Goal: Entertainment & Leisure: Consume media (video, audio)

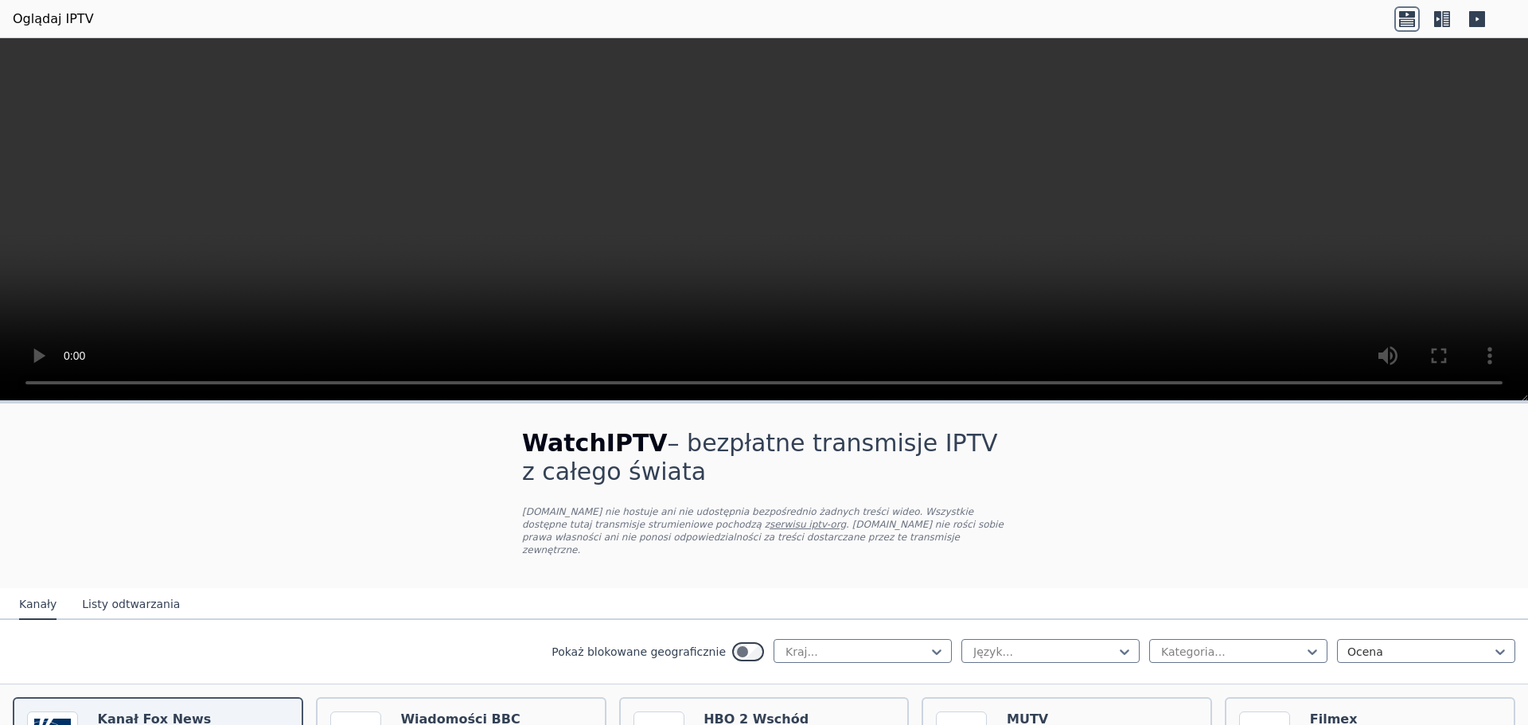
scroll to position [283, 0]
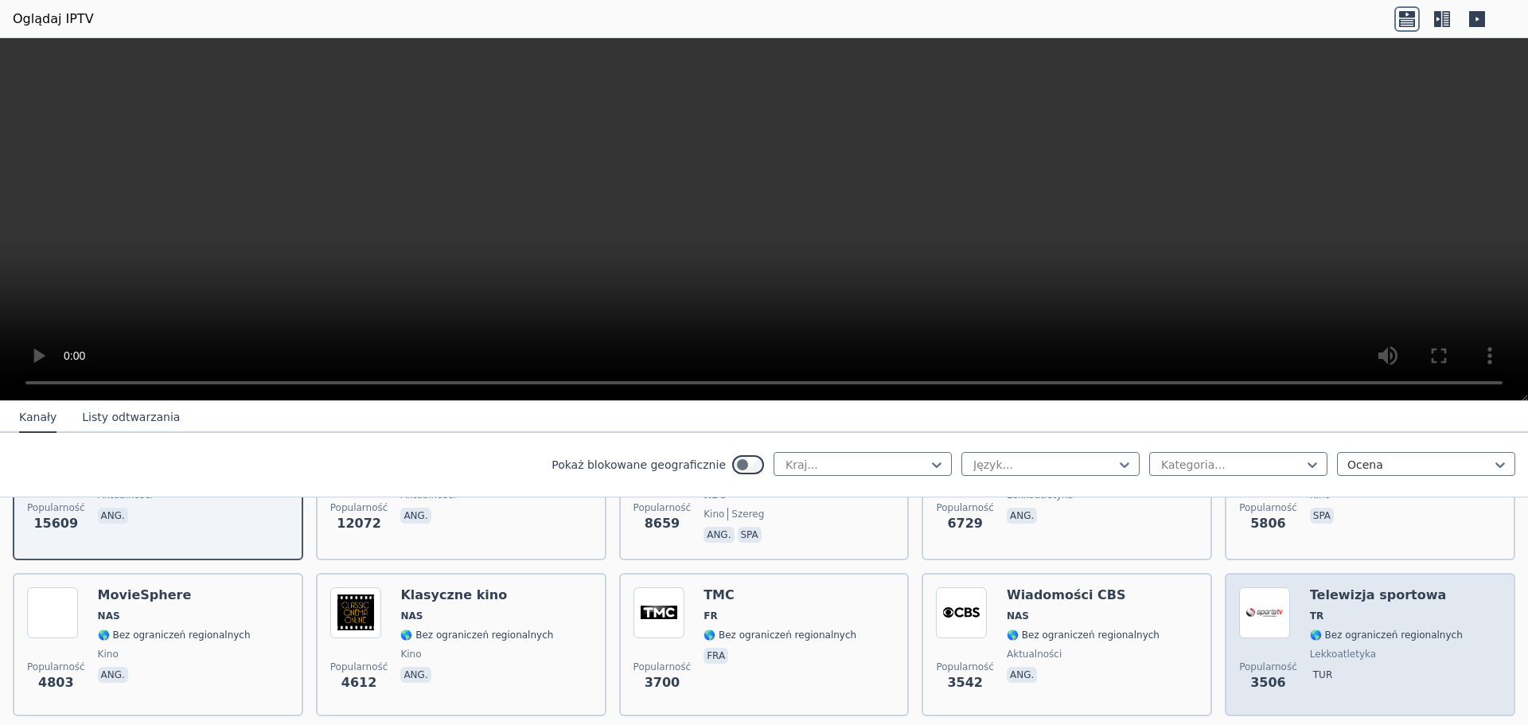
click at [1391, 630] on font "🌎 Bez ograniczeń regionalnych" at bounding box center [1386, 635] width 153 height 11
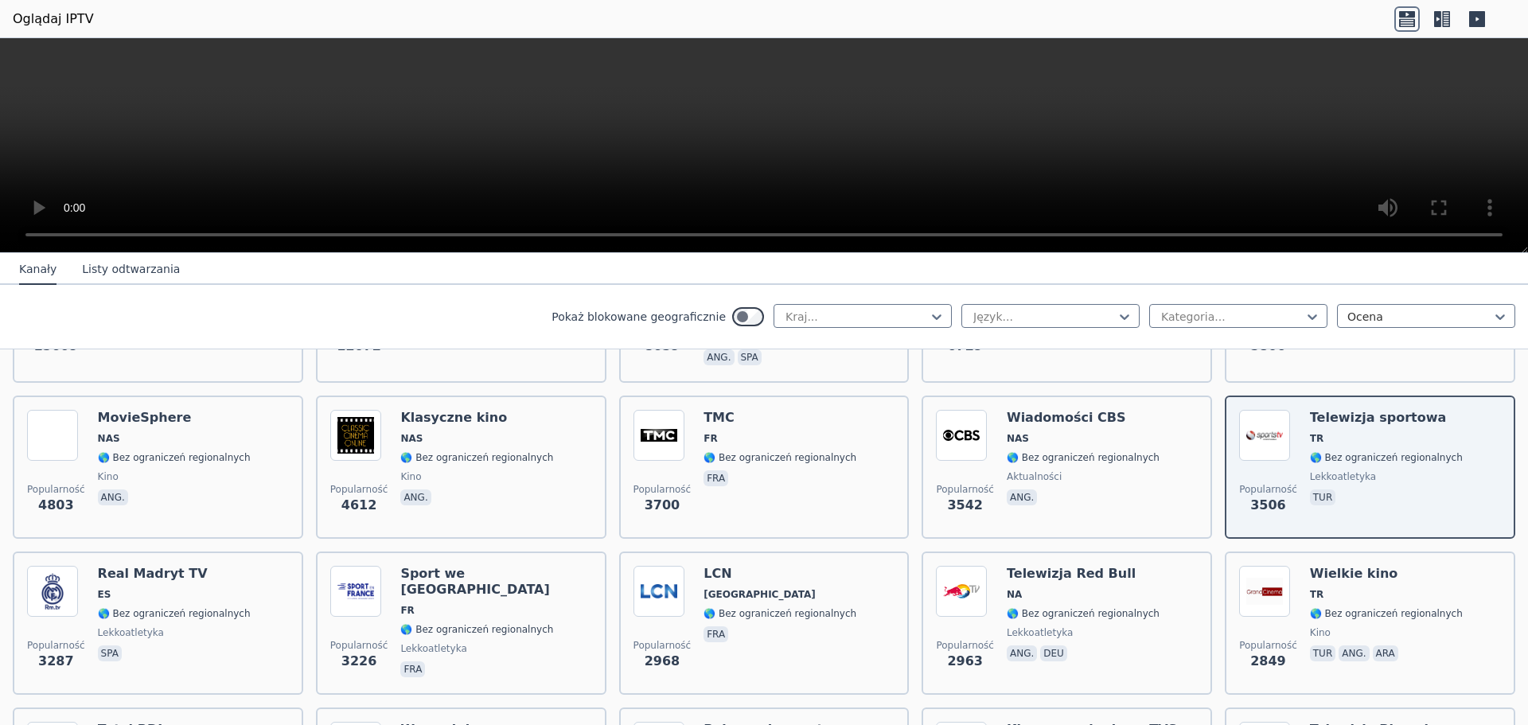
scroll to position [387, 0]
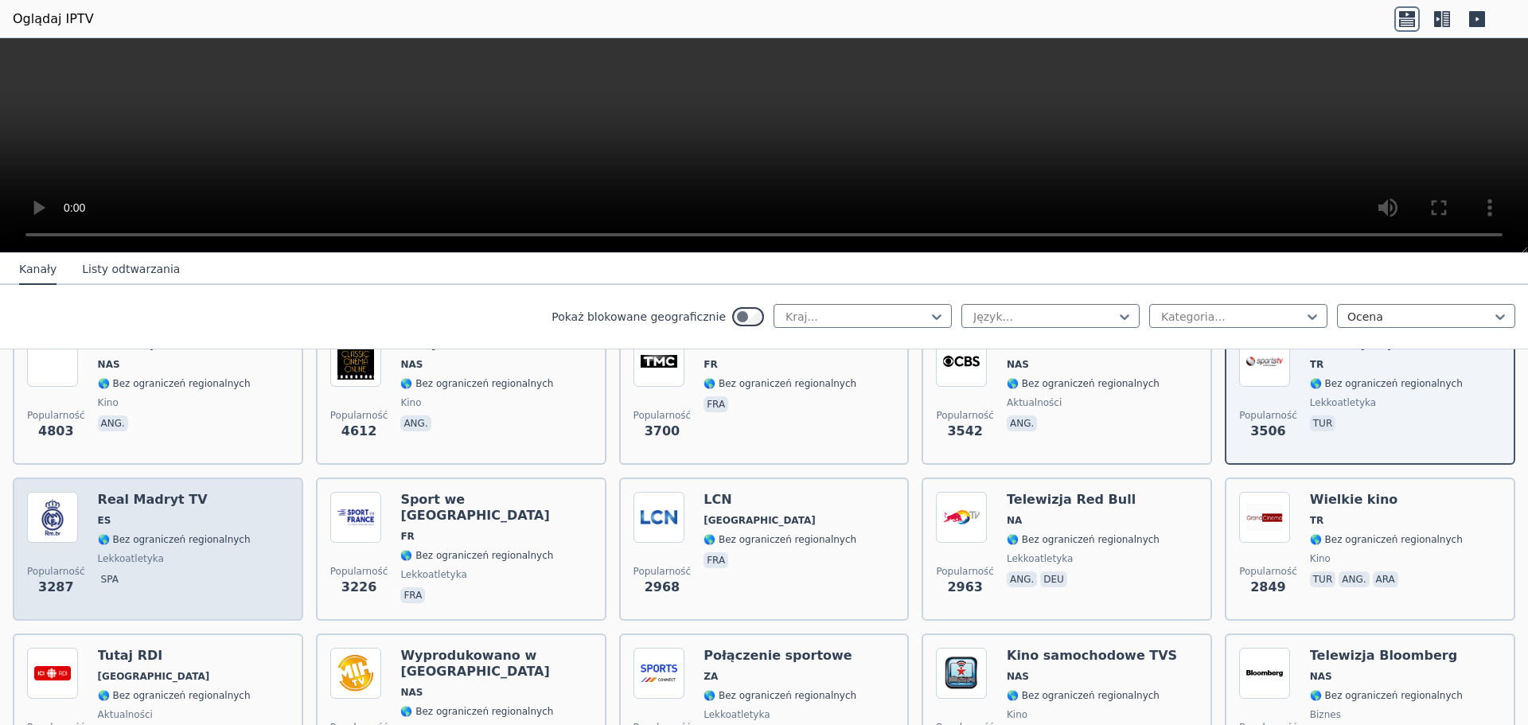
click at [225, 529] on div "Popularność 3287 Real Madryt TV ES 🌎 Bez ograniczeń regionalnych lekkoatletyka …" at bounding box center [158, 549] width 262 height 115
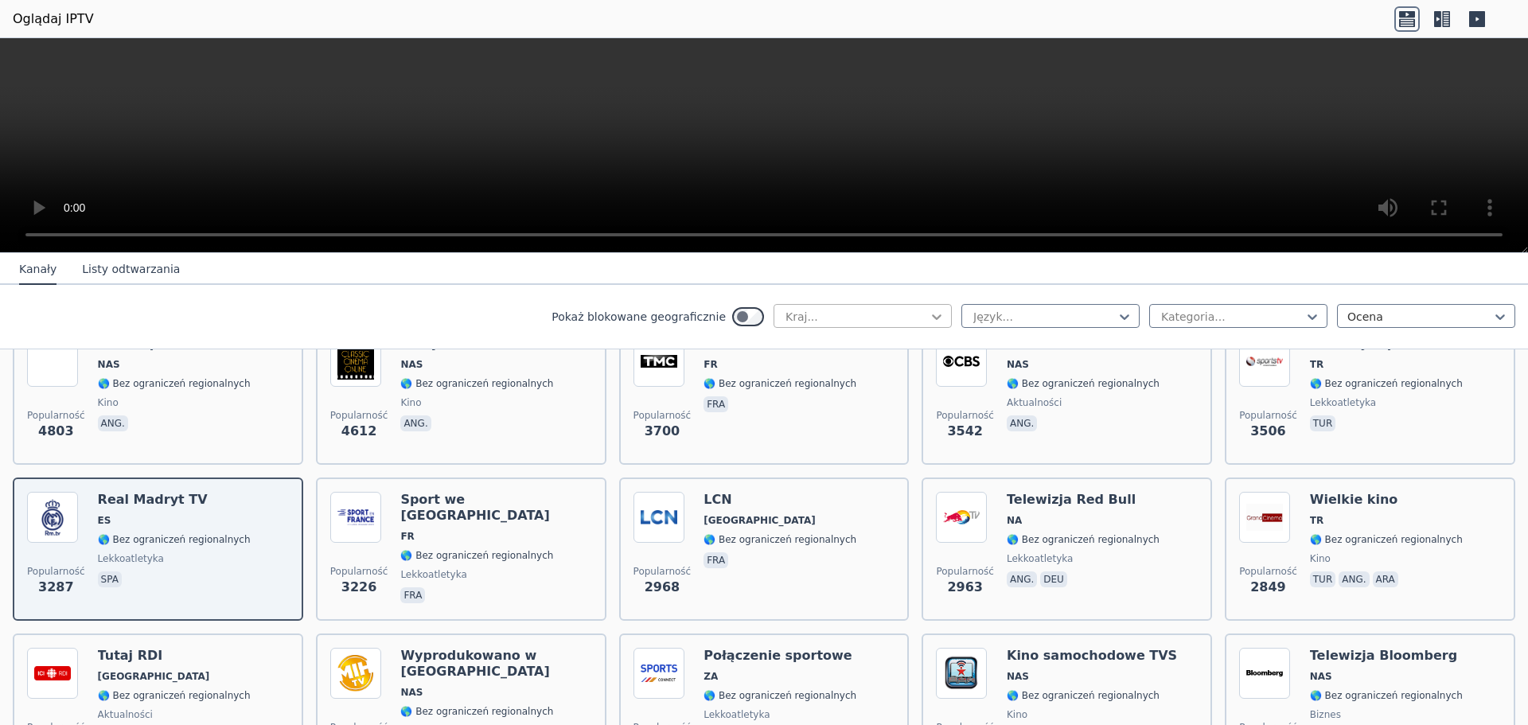
click at [929, 318] on icon at bounding box center [937, 317] width 16 height 16
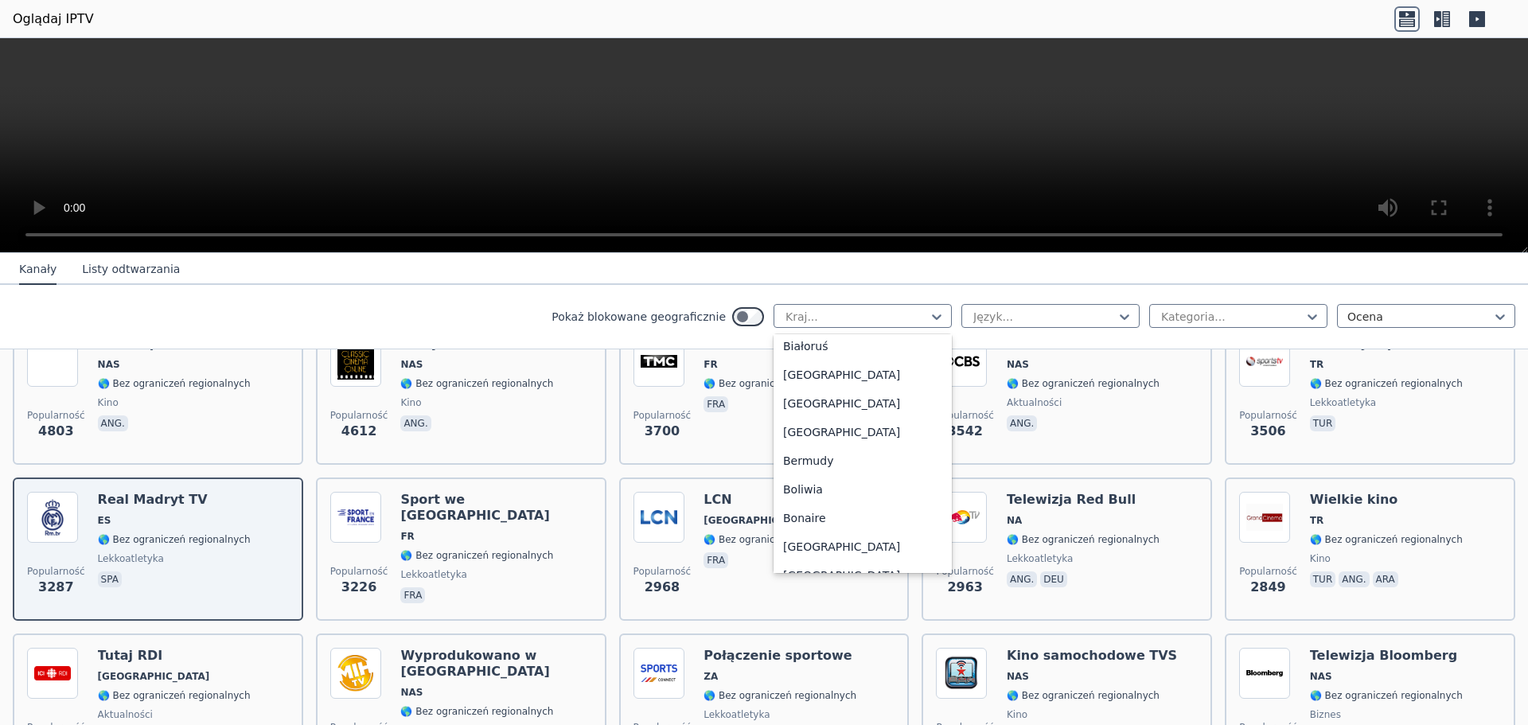
scroll to position [650, 0]
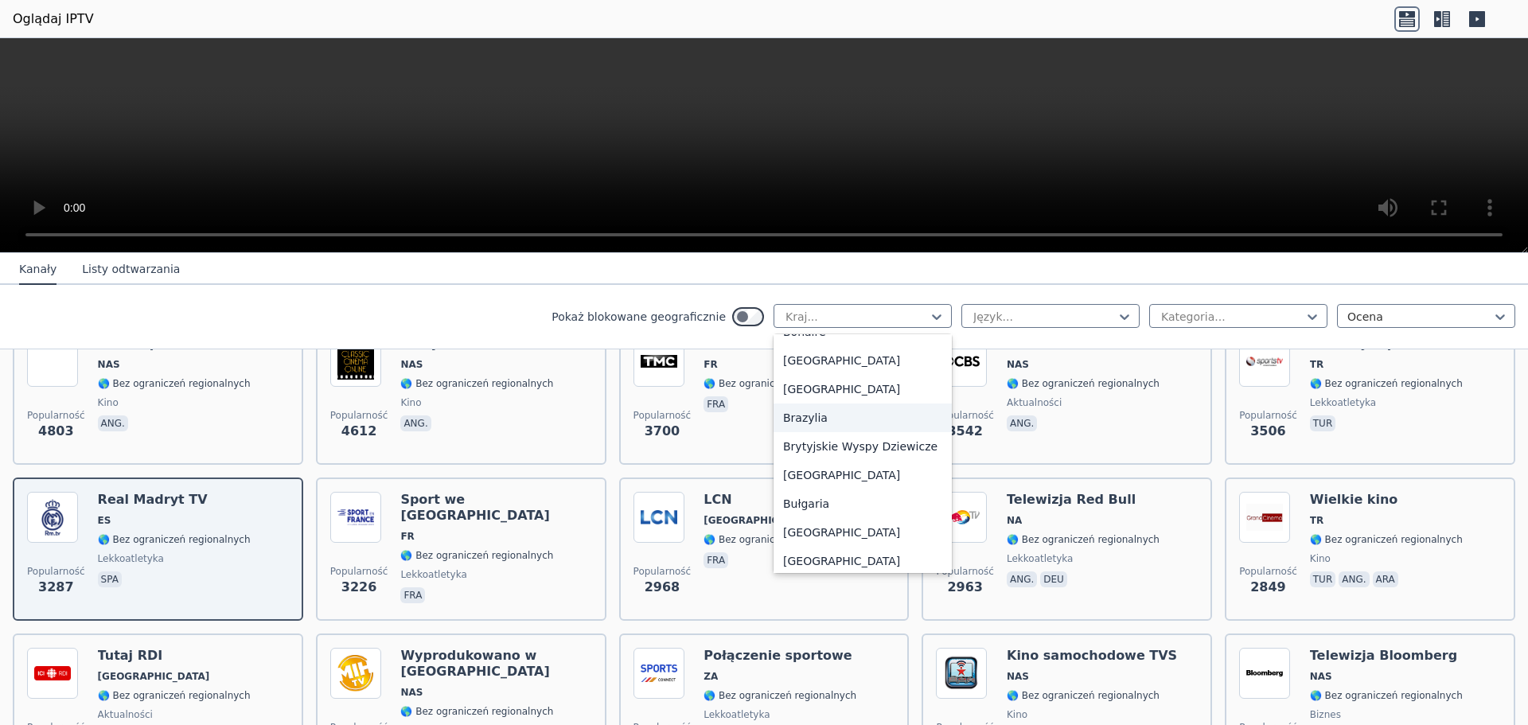
click at [802, 412] on font "Brazylia" at bounding box center [805, 418] width 45 height 13
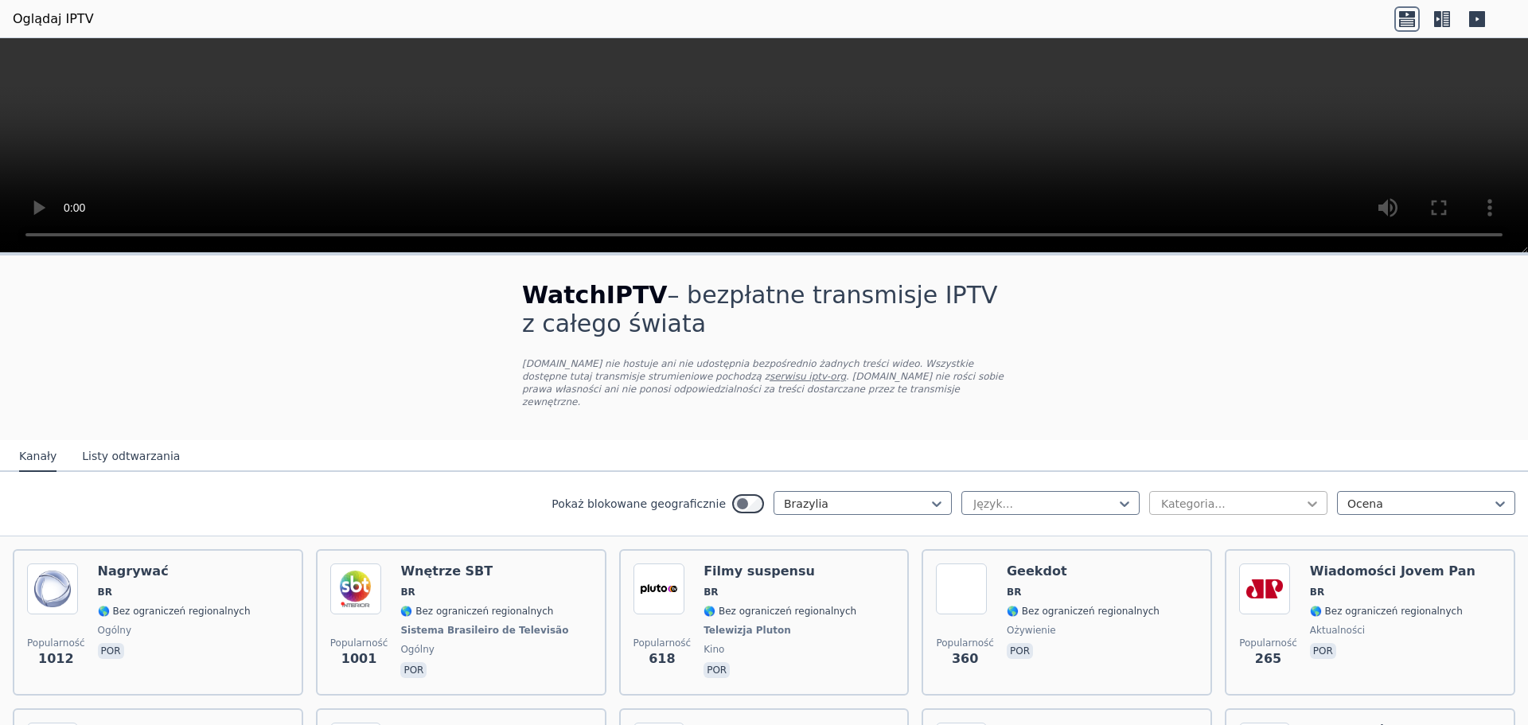
click at [1308, 501] on icon at bounding box center [1313, 504] width 10 height 6
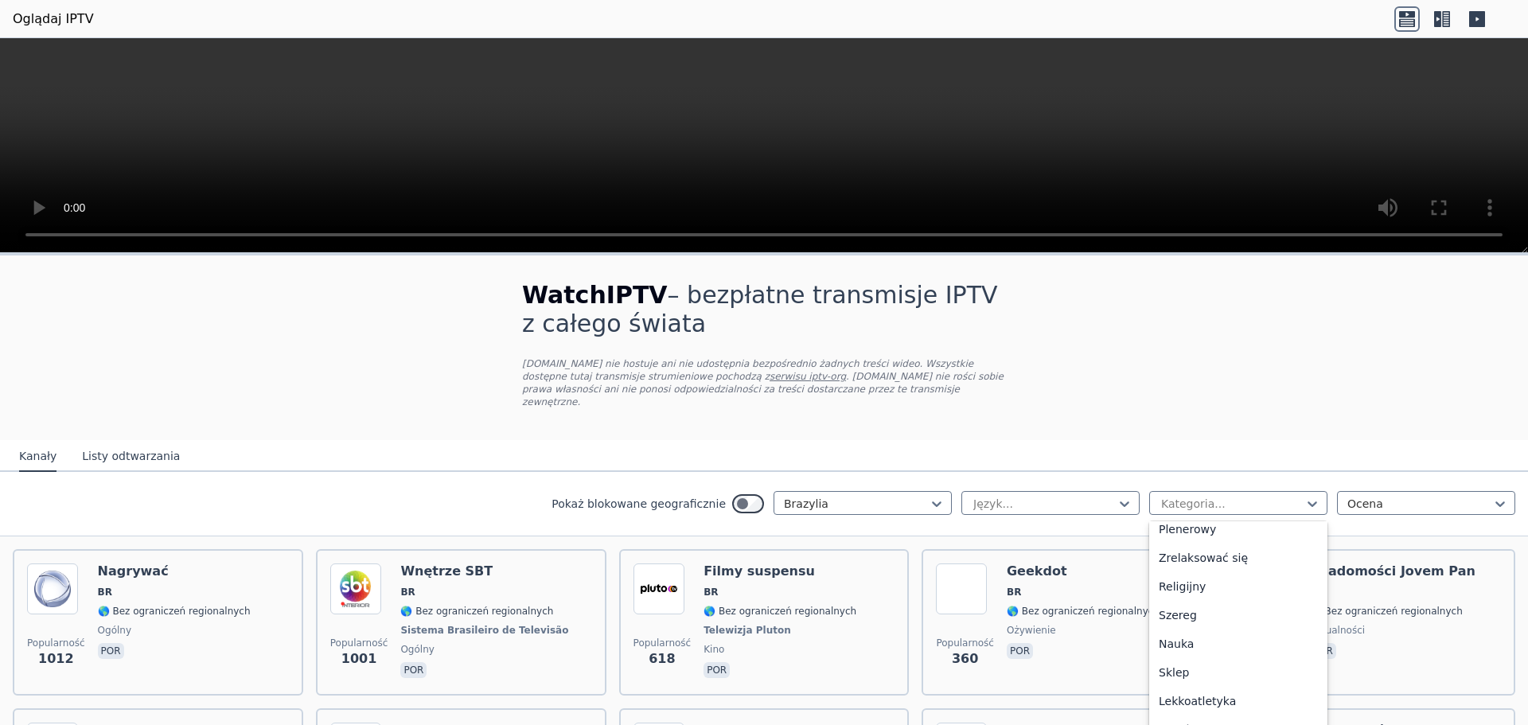
scroll to position [536, 0]
click at [1159, 685] on font "Lekkoatletyka" at bounding box center [1197, 691] width 77 height 13
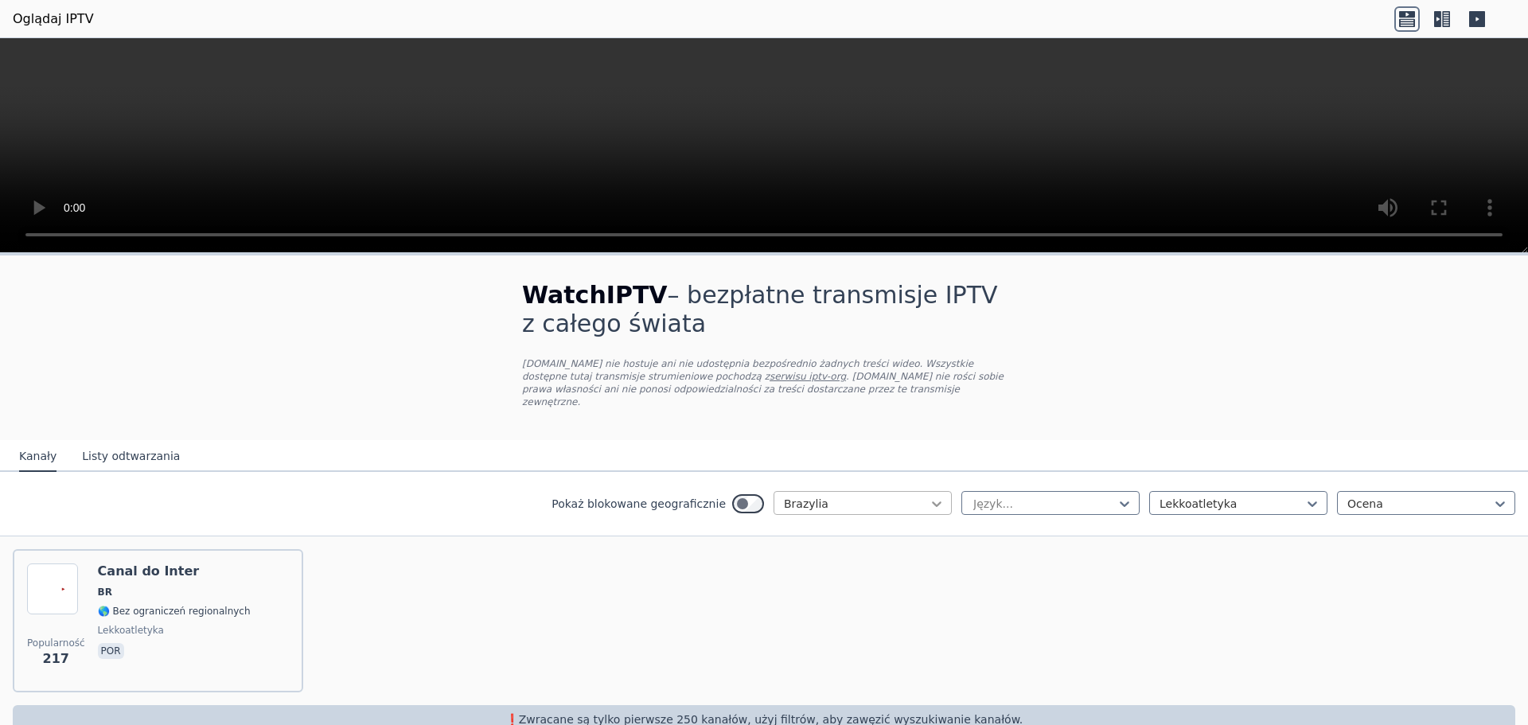
click at [929, 496] on icon at bounding box center [937, 504] width 16 height 16
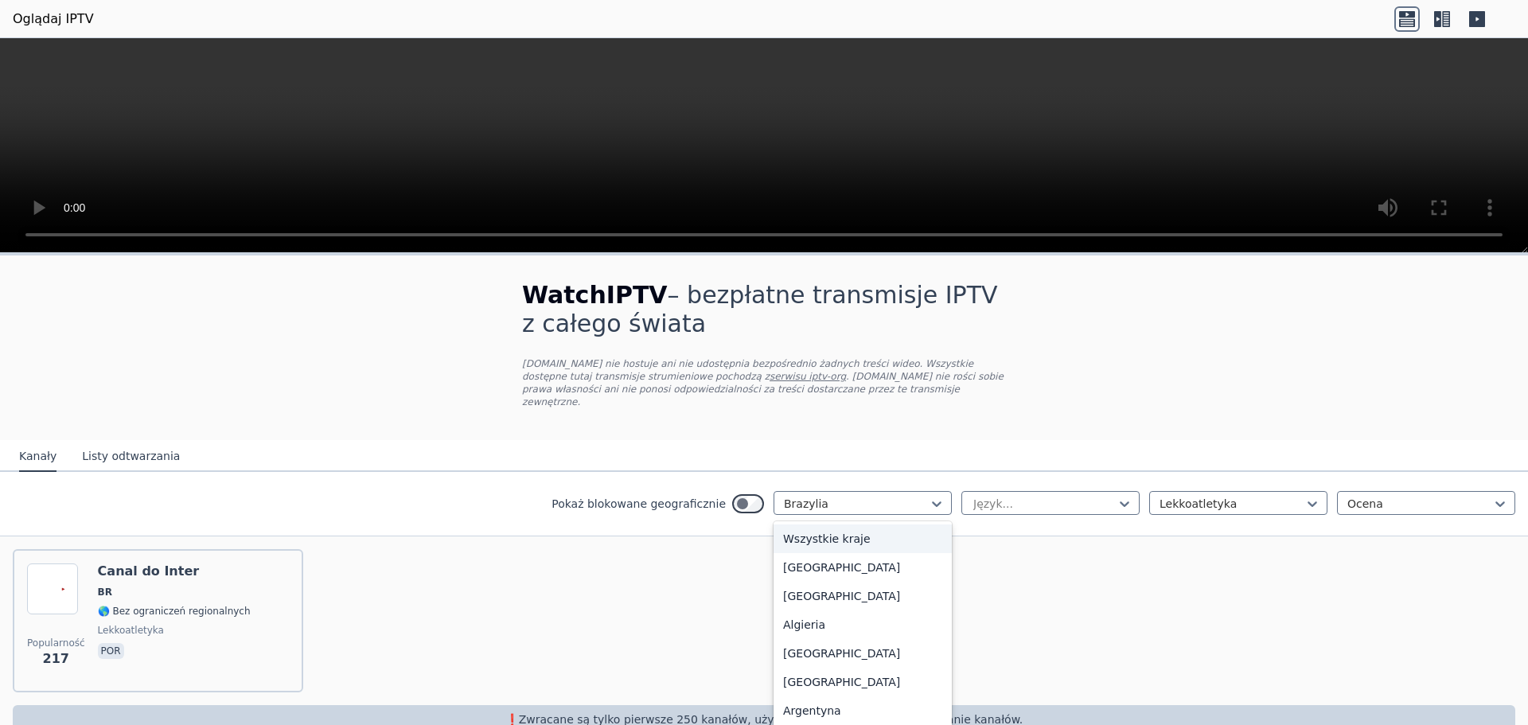
click at [842, 533] on font "Wszystkie kraje" at bounding box center [827, 539] width 88 height 13
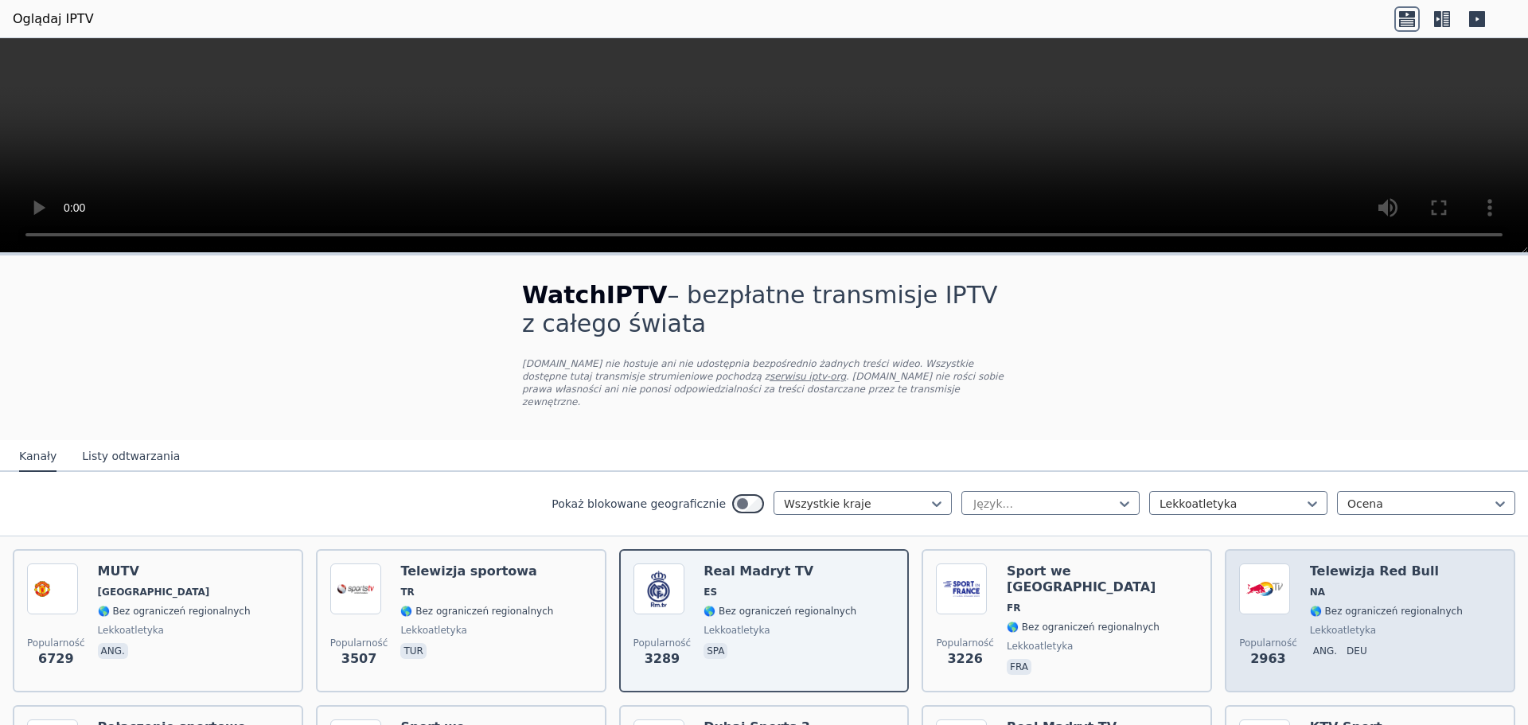
click at [1373, 643] on span "ang. Deu" at bounding box center [1386, 652] width 153 height 19
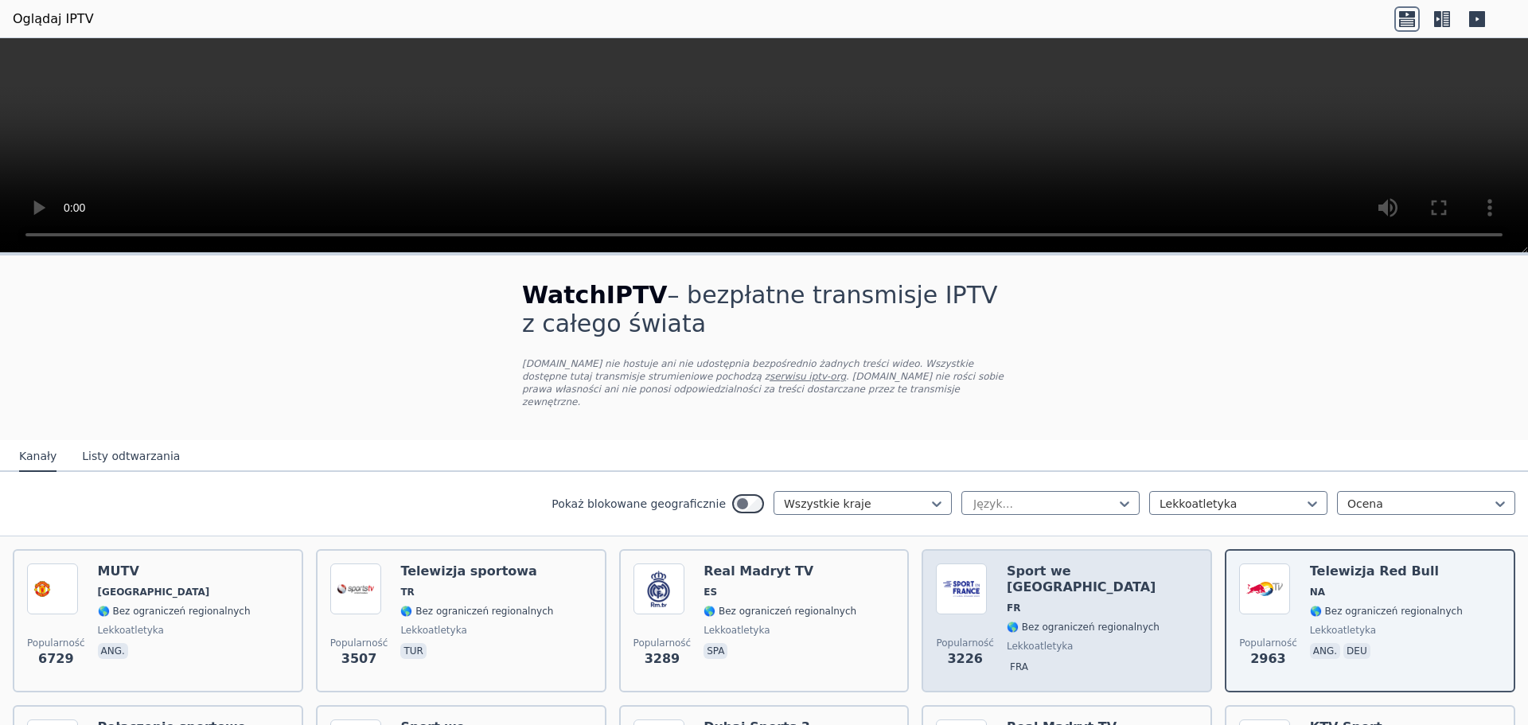
click at [1096, 622] on font "🌎 Bez ograniczeń regionalnych" at bounding box center [1083, 627] width 153 height 11
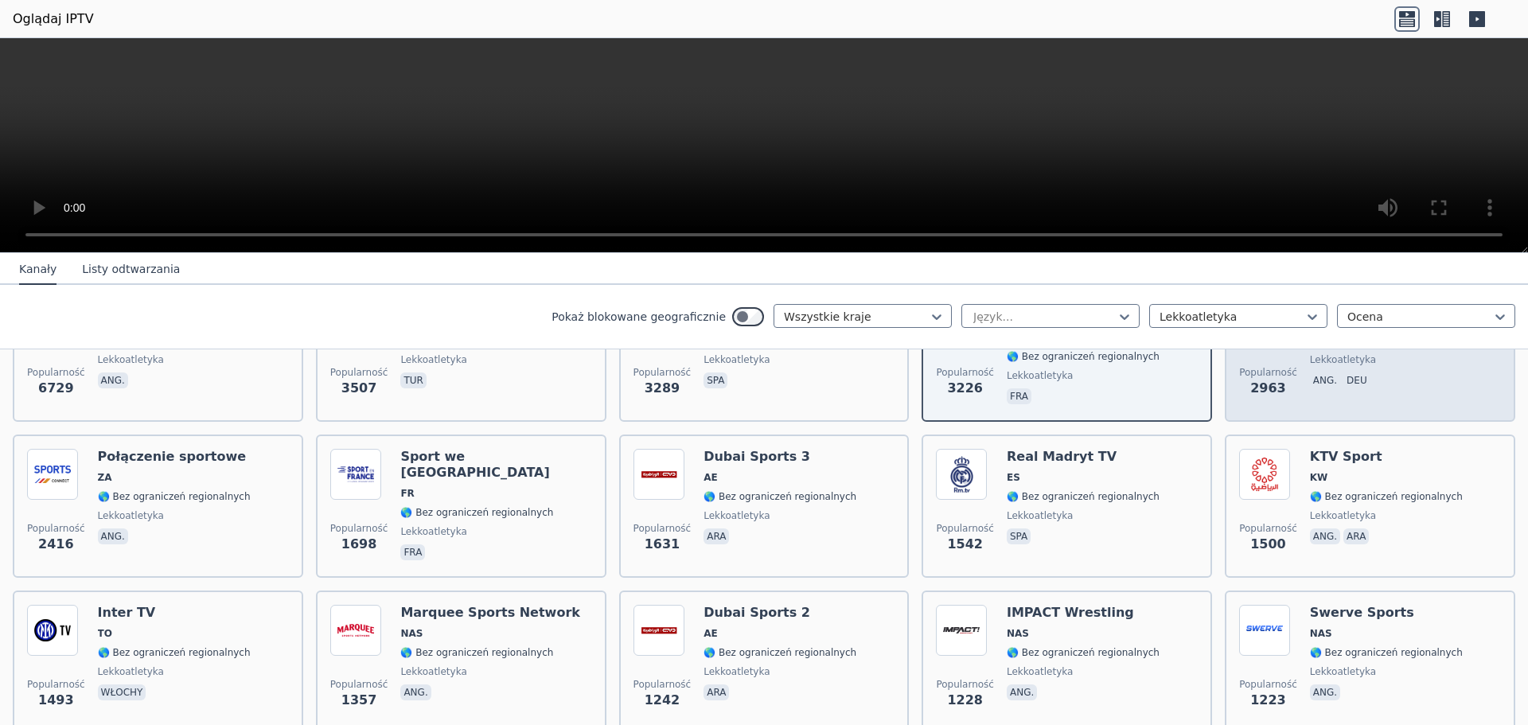
scroll to position [256, 0]
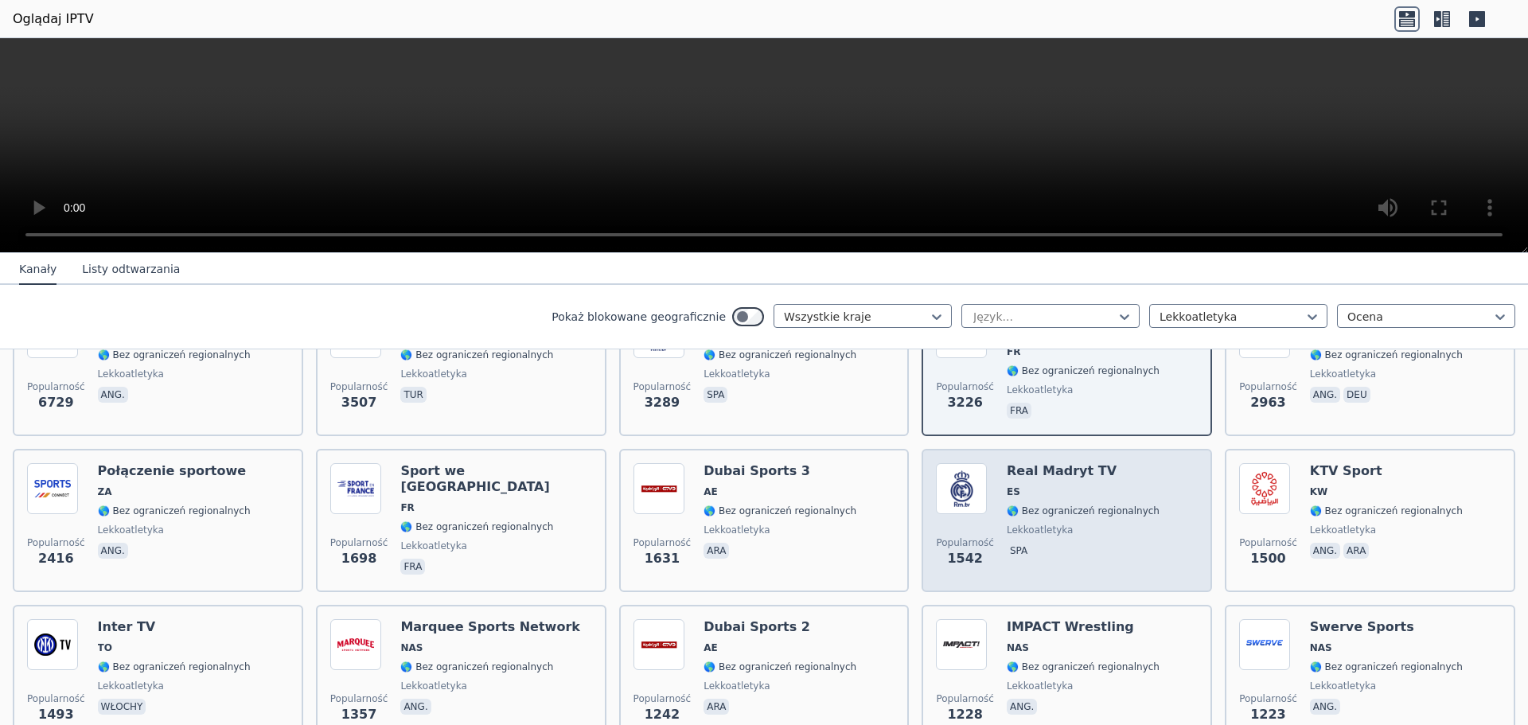
click at [1095, 505] on font "🌎 Bez ograniczeń regionalnych" at bounding box center [1083, 510] width 153 height 11
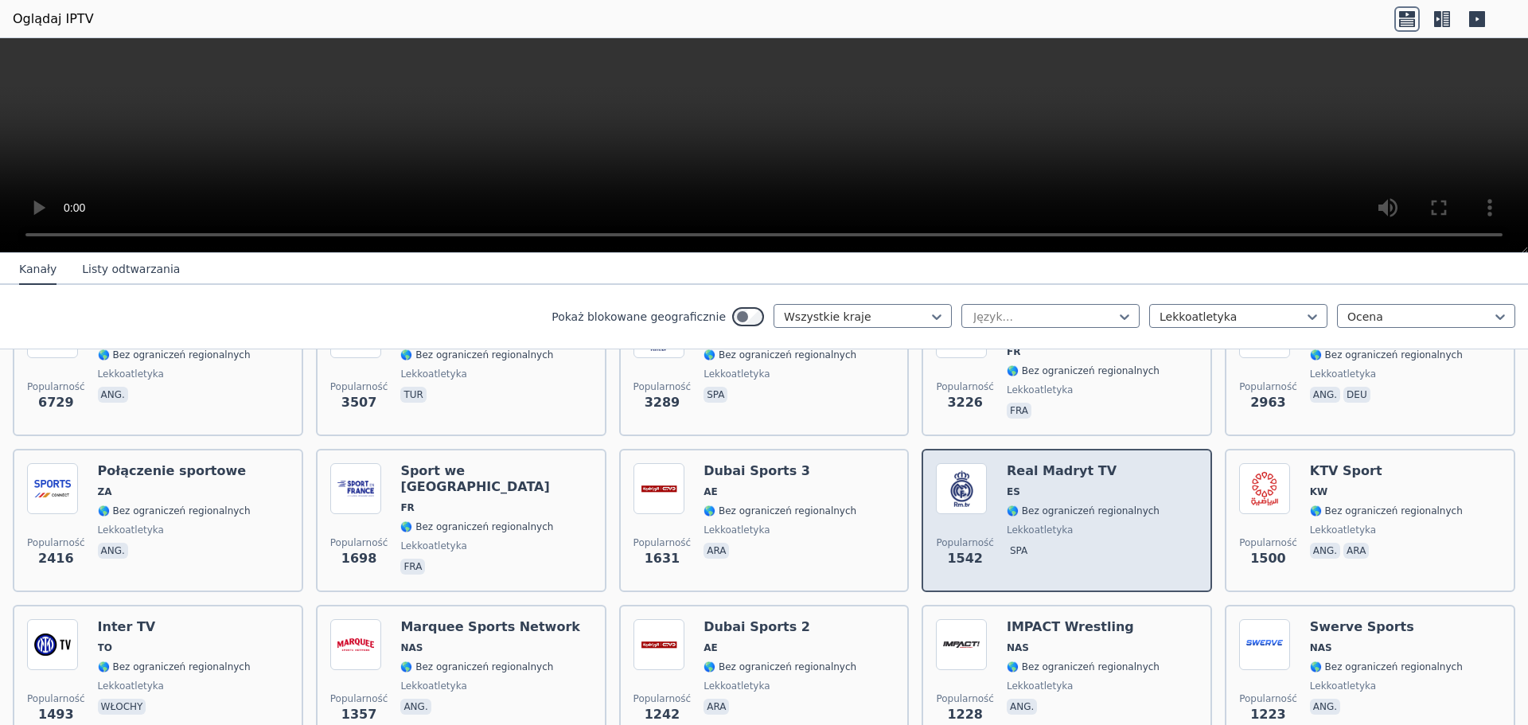
click at [1095, 505] on font "🌎 Bez ograniczeń regionalnych" at bounding box center [1083, 510] width 153 height 11
click at [1076, 524] on span "lekkoatletyka" at bounding box center [1083, 530] width 153 height 13
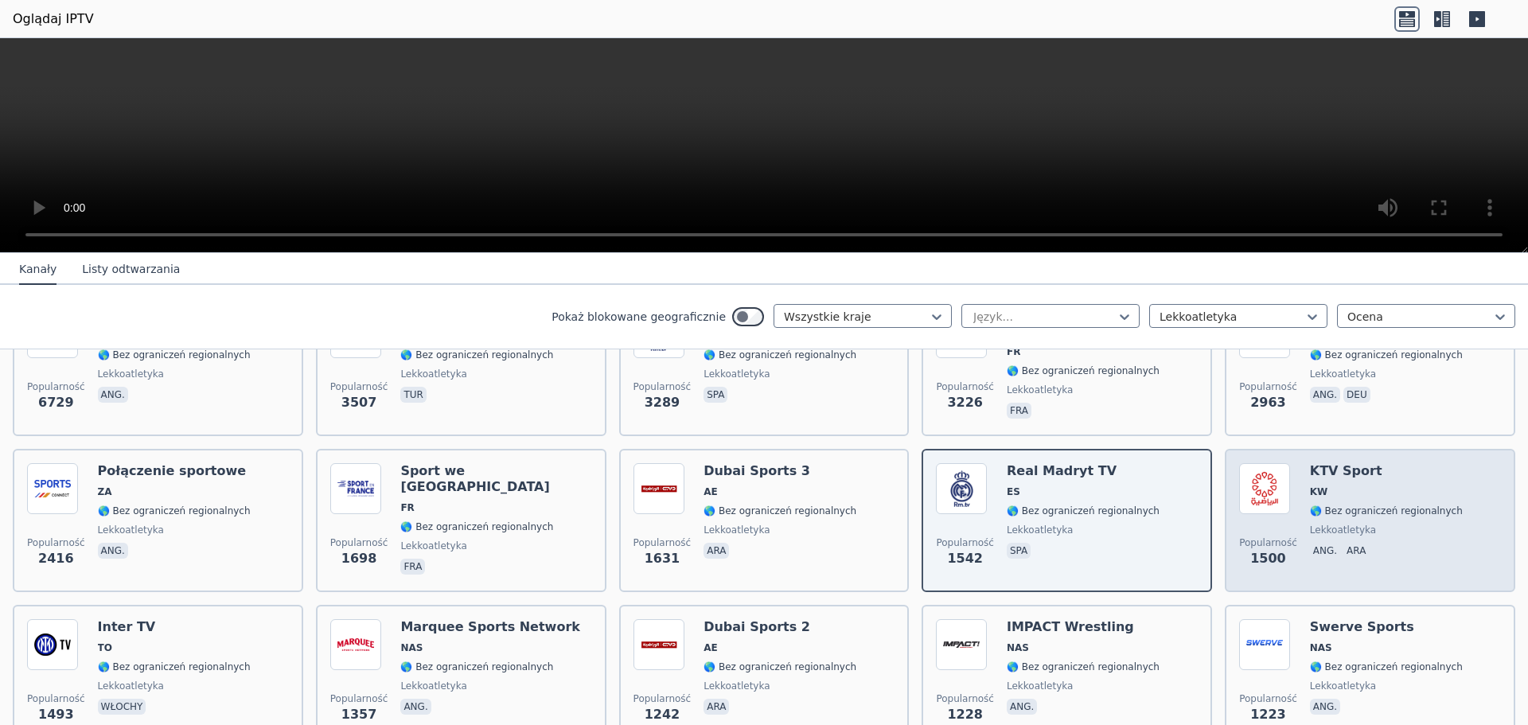
click at [1415, 464] on h6 "KTV Sport" at bounding box center [1386, 471] width 153 height 16
click at [1415, 463] on h6 "KTV Sport" at bounding box center [1386, 471] width 153 height 16
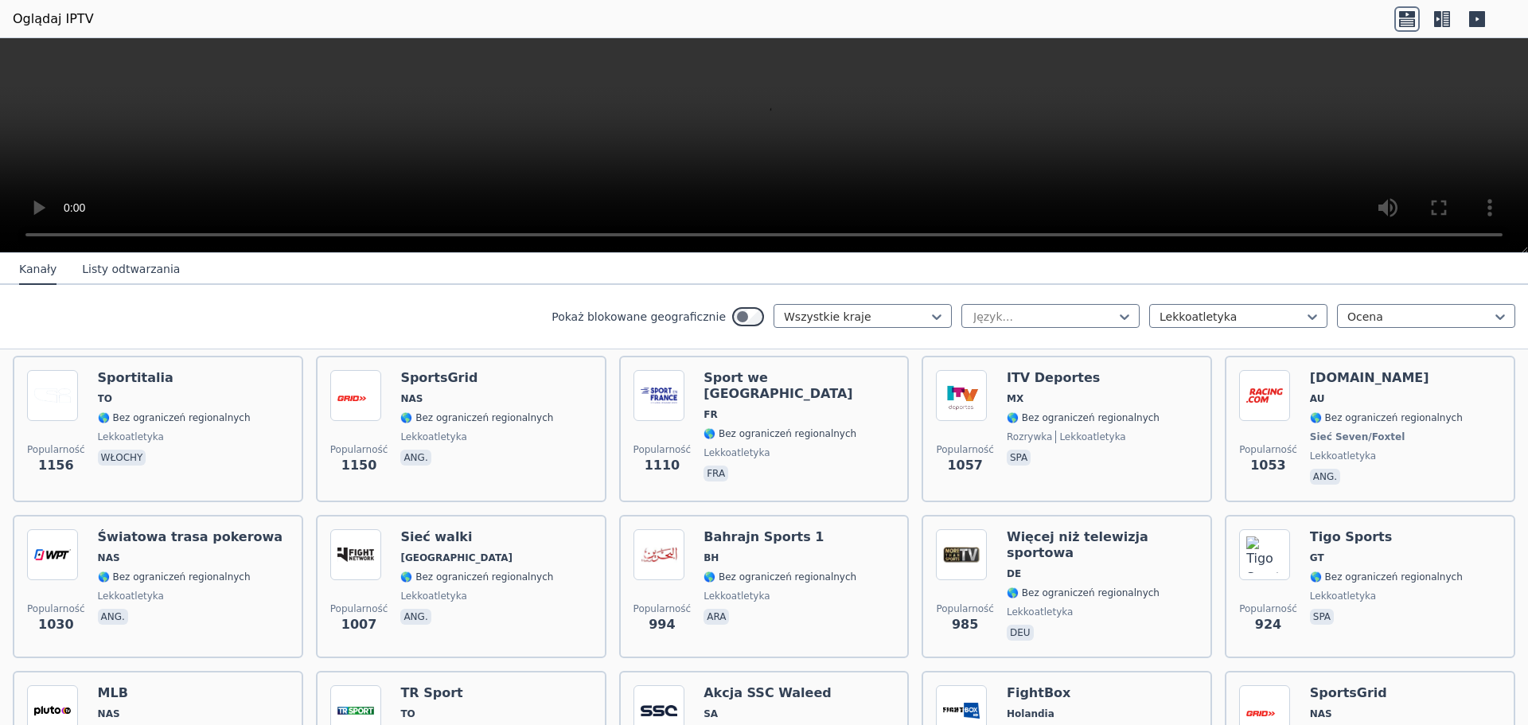
scroll to position [669, 0]
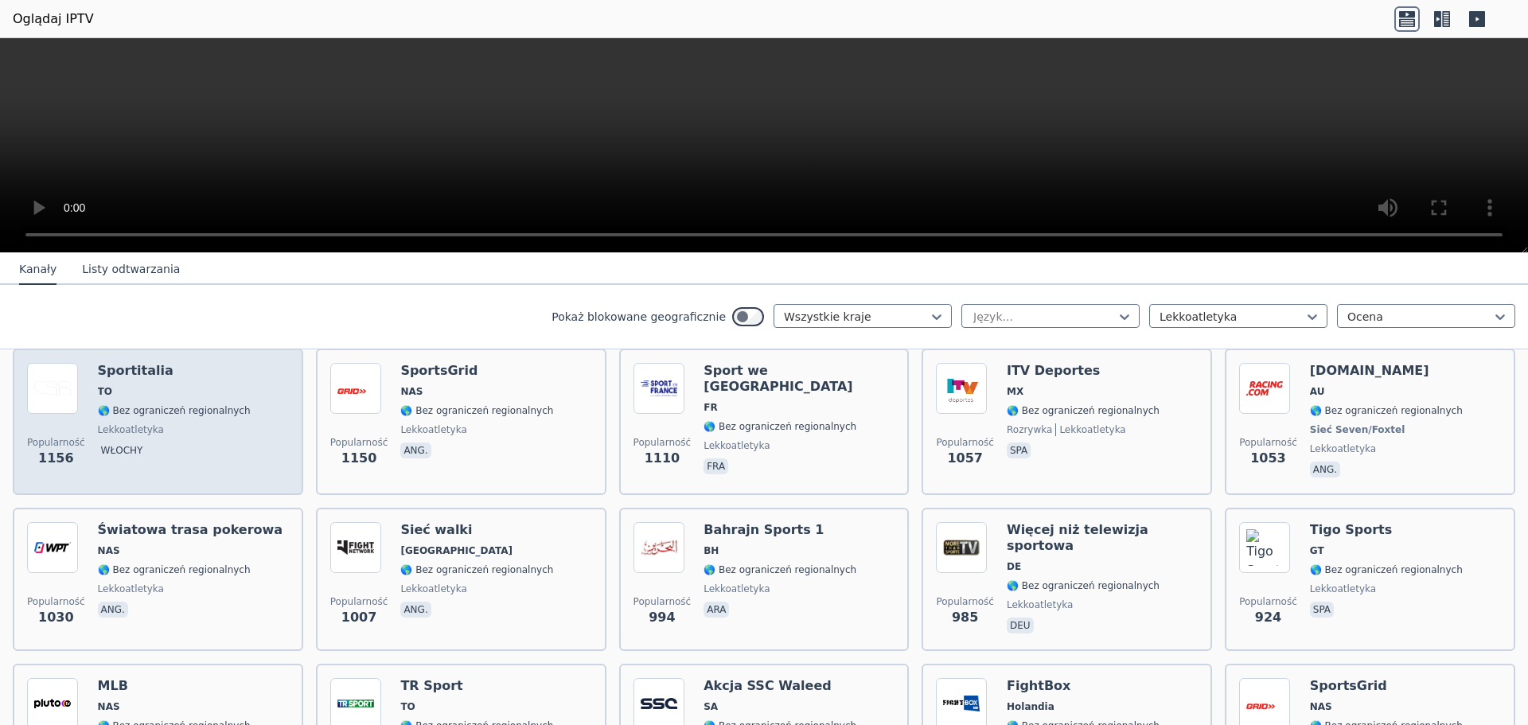
click at [170, 405] on font "🌎 Bez ograniczeń regionalnych" at bounding box center [174, 410] width 153 height 11
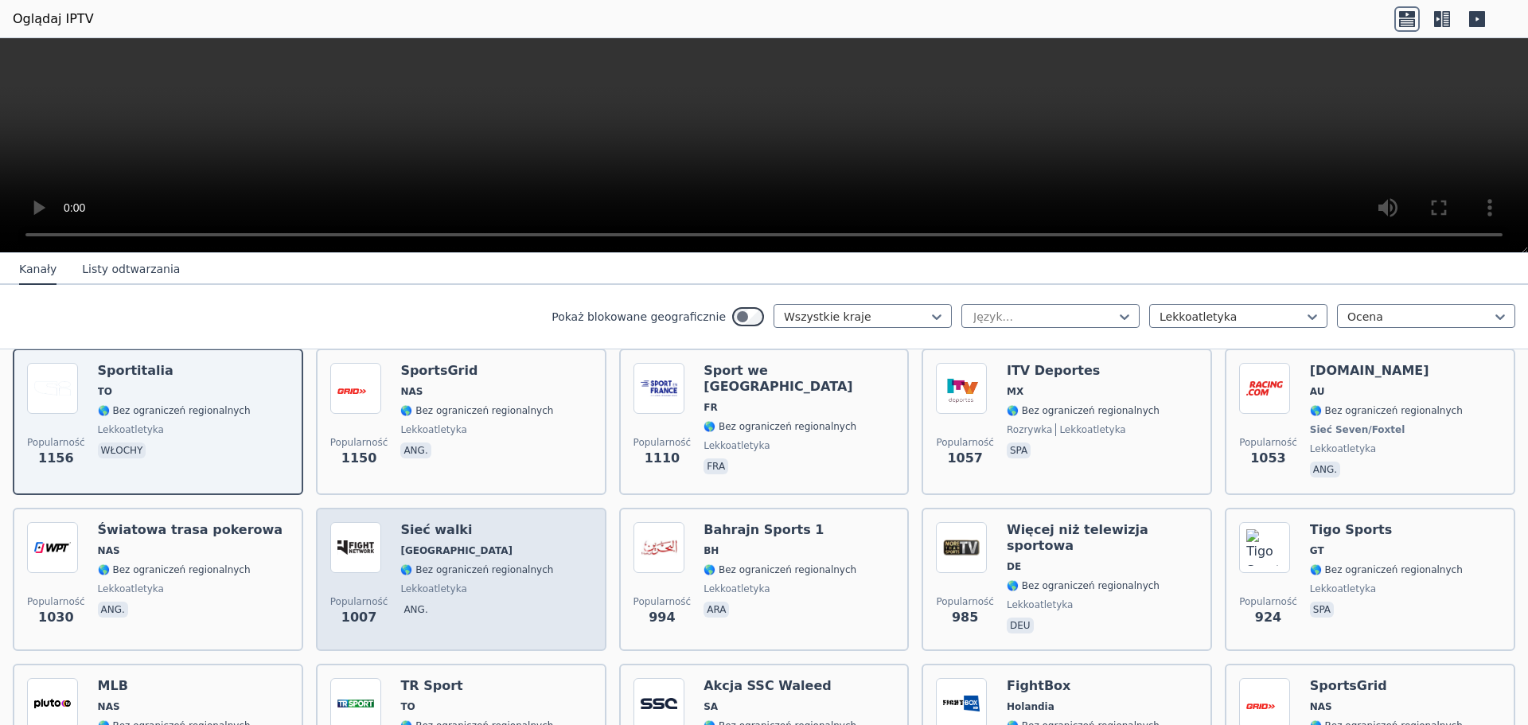
click at [407, 548] on div "Sieć walki Kalifornia 🌎 Bez ograniczeń regionalnych lekkoatletyka ang." at bounding box center [476, 579] width 153 height 115
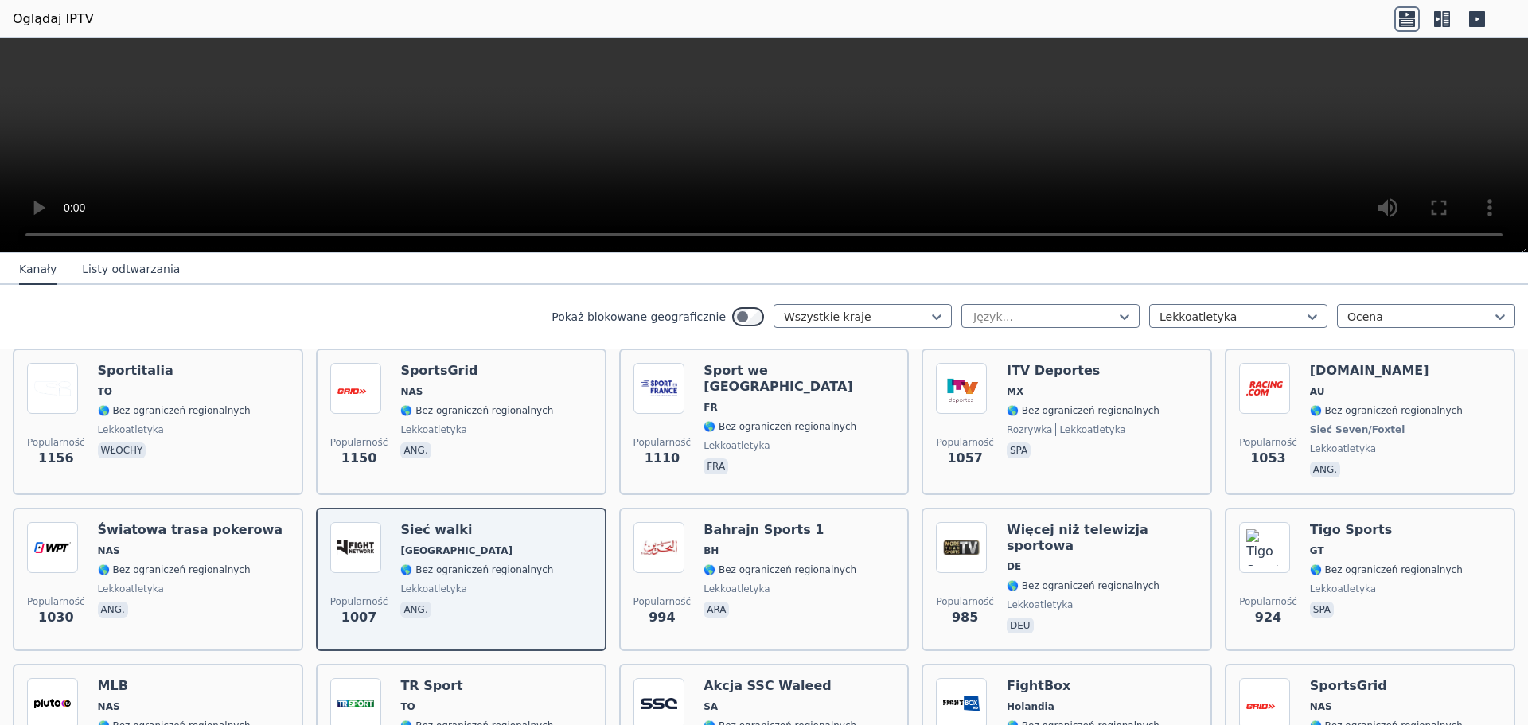
click at [590, 103] on video at bounding box center [764, 145] width 1528 height 215
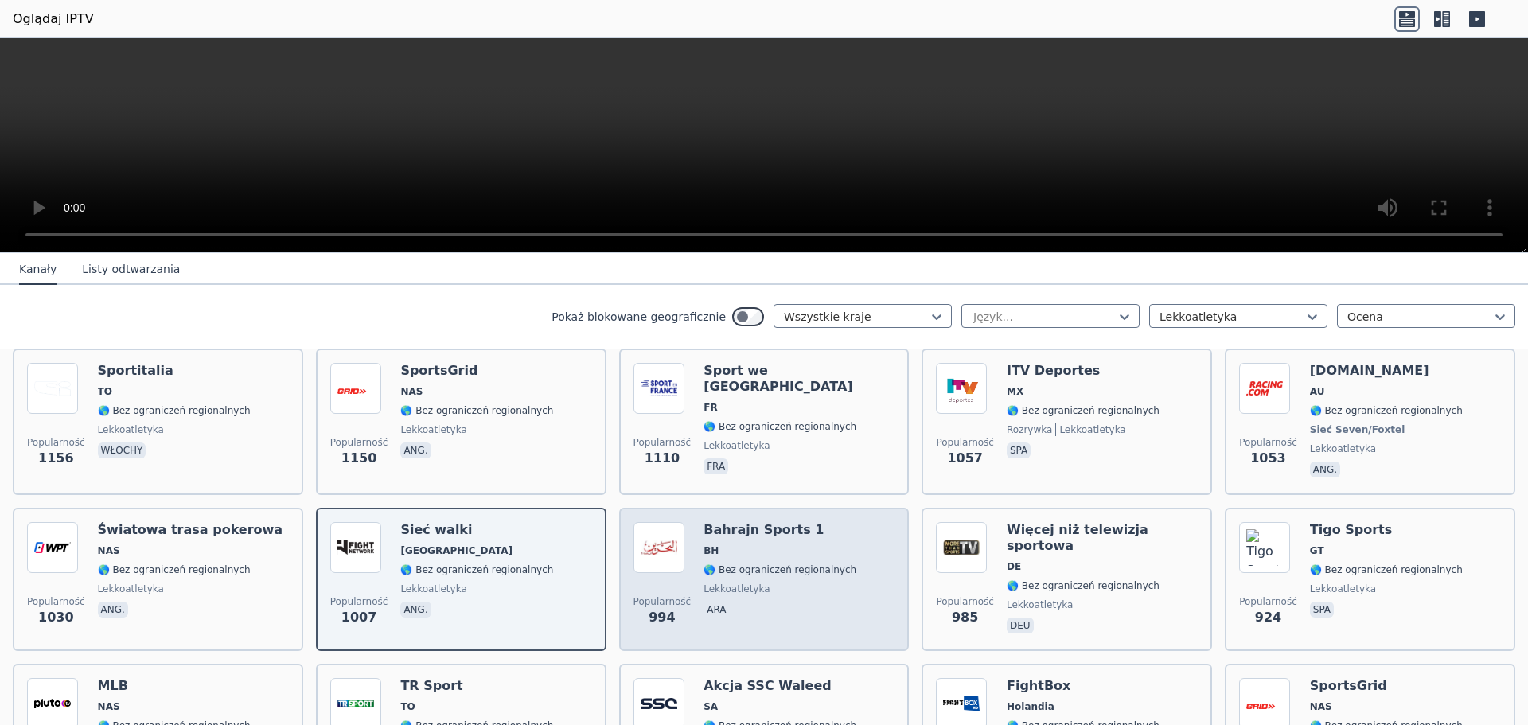
click at [729, 583] on font "lekkoatletyka" at bounding box center [737, 588] width 66 height 11
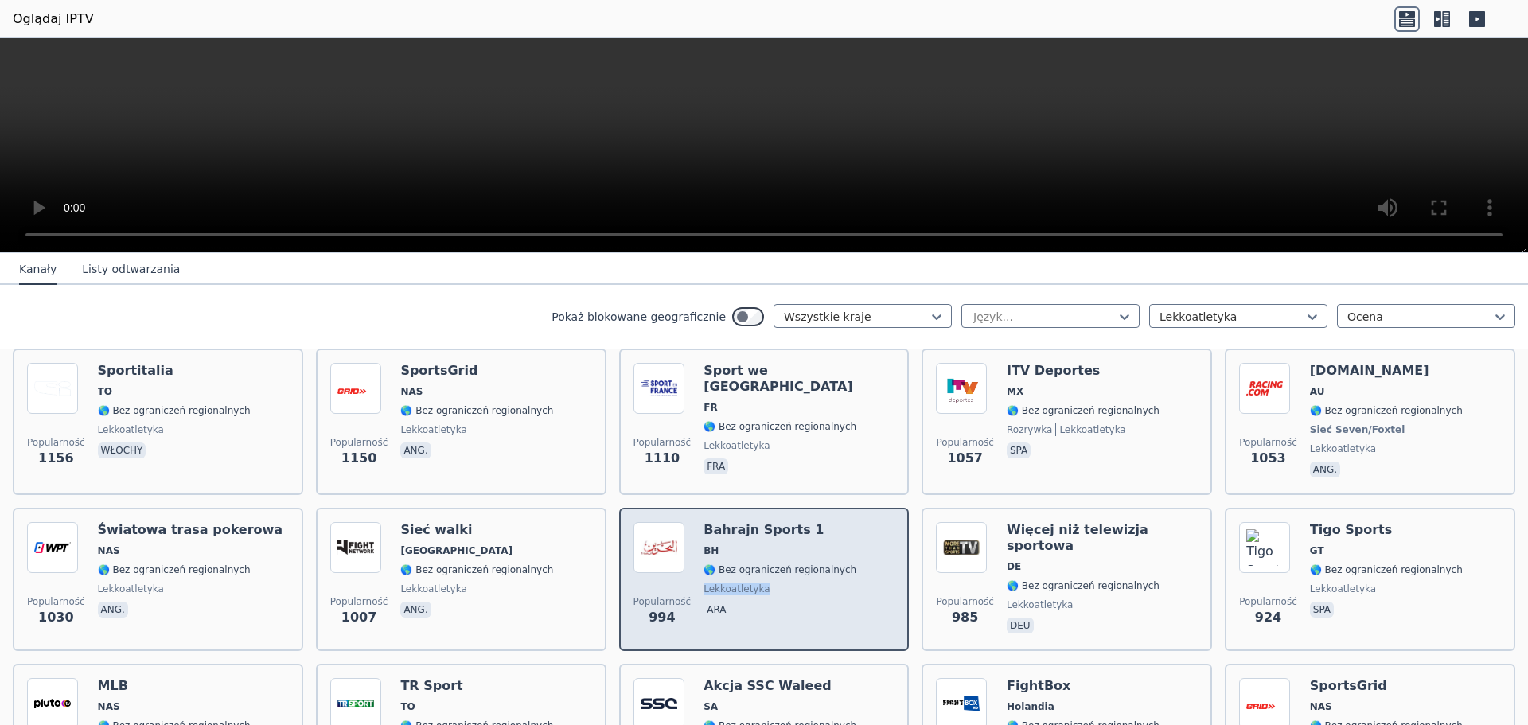
click at [729, 583] on font "lekkoatletyka" at bounding box center [737, 588] width 66 height 11
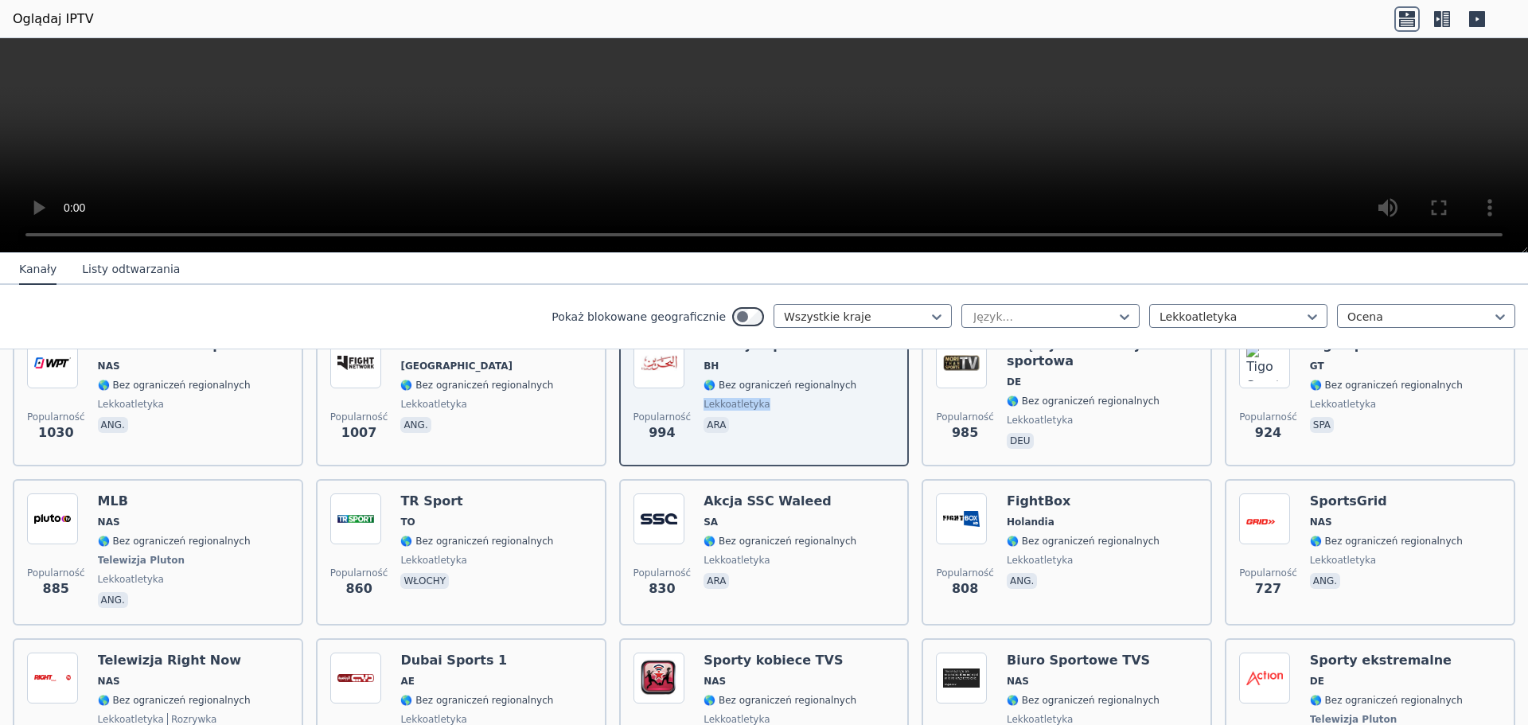
scroll to position [868, 0]
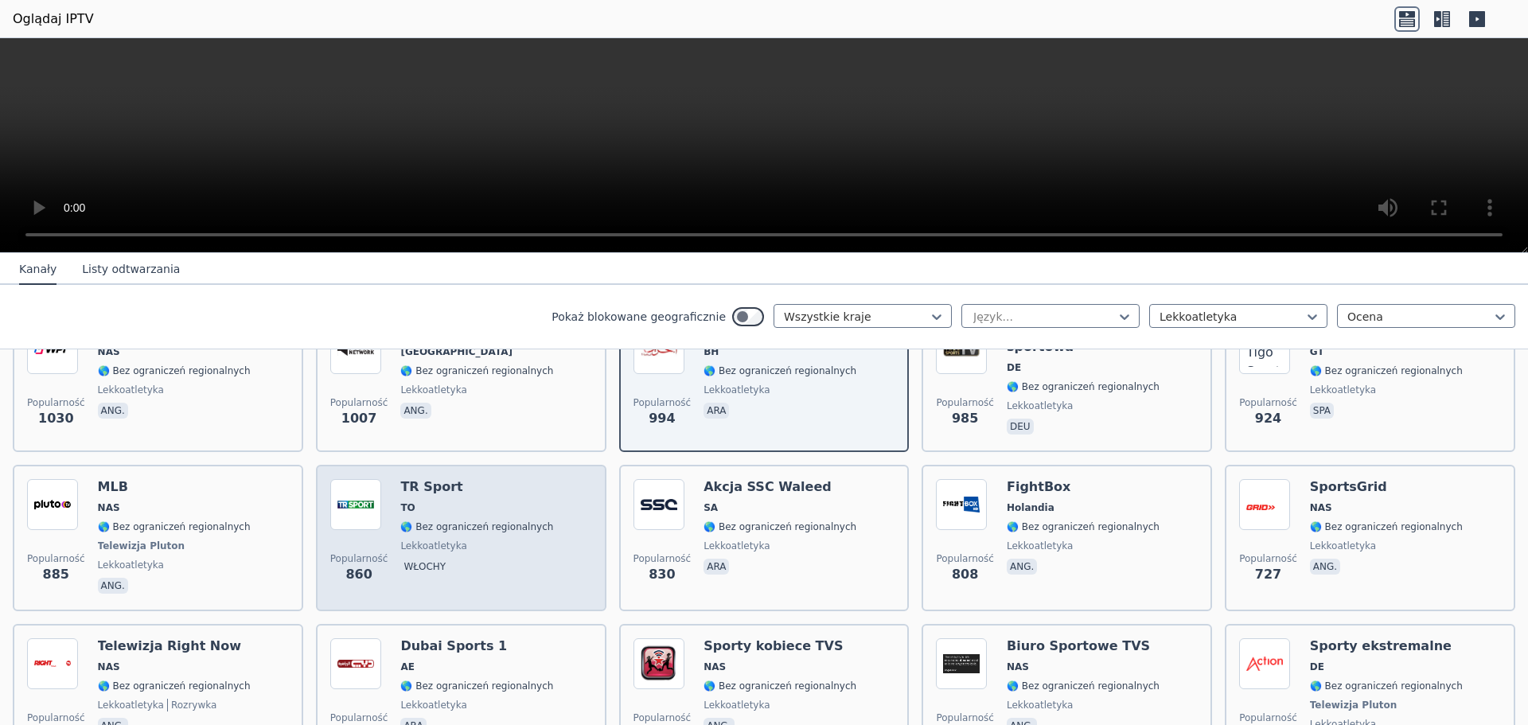
click at [431, 501] on span "TO" at bounding box center [476, 507] width 153 height 13
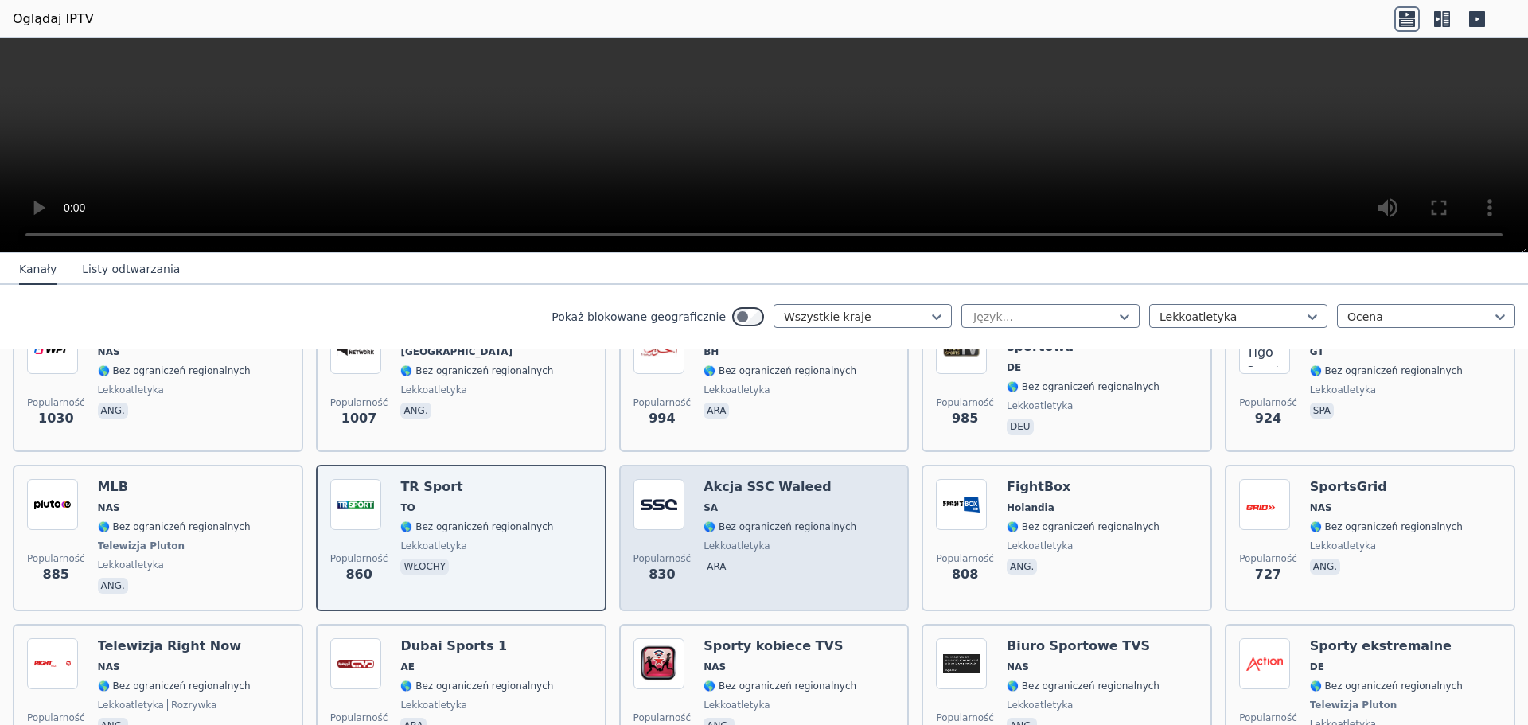
click at [763, 506] on div "Akcja SSC Waleed SA 🌎 Bez ograniczeń regionalnych lekkoatletyka ara" at bounding box center [780, 538] width 153 height 118
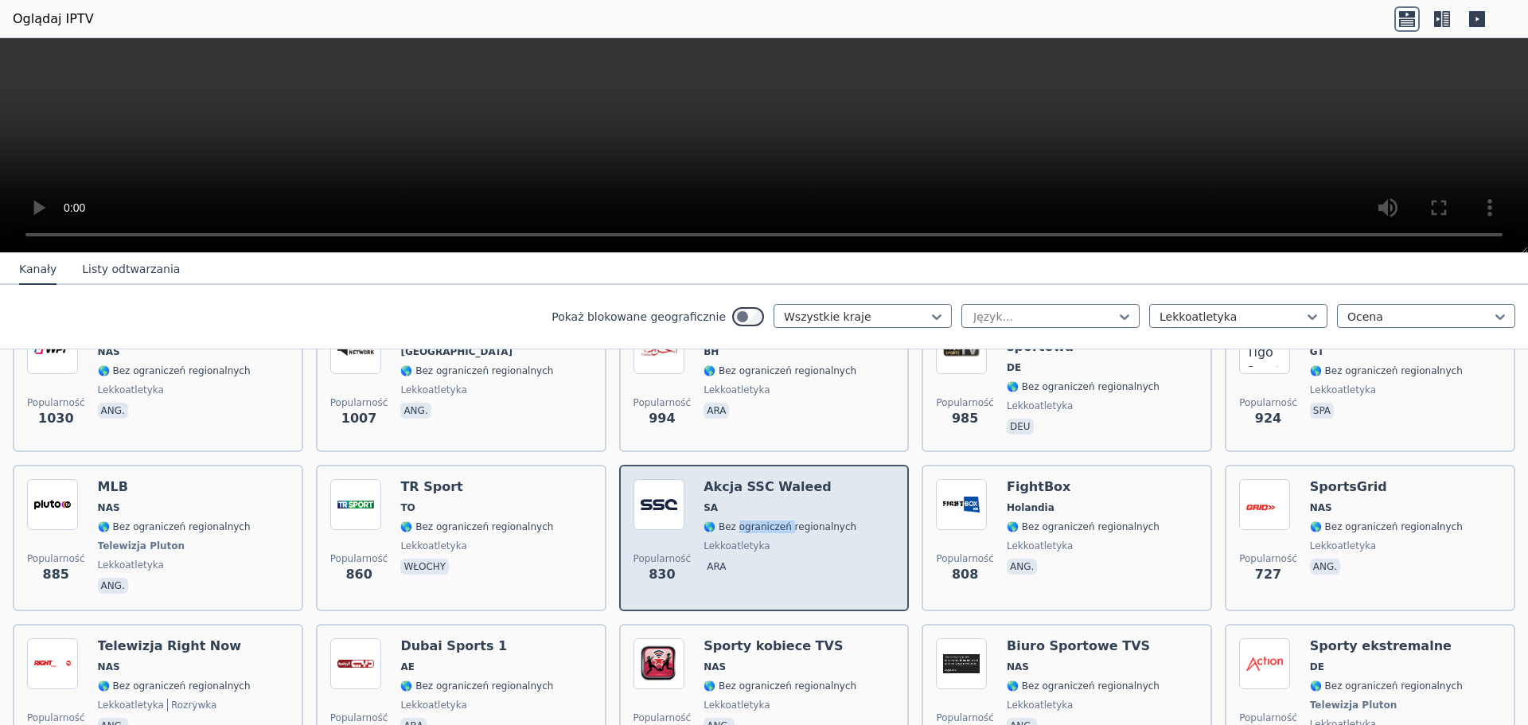
click at [763, 506] on div "Akcja SSC Waleed SA 🌎 Bez ograniczeń regionalnych lekkoatletyka ara" at bounding box center [780, 538] width 153 height 118
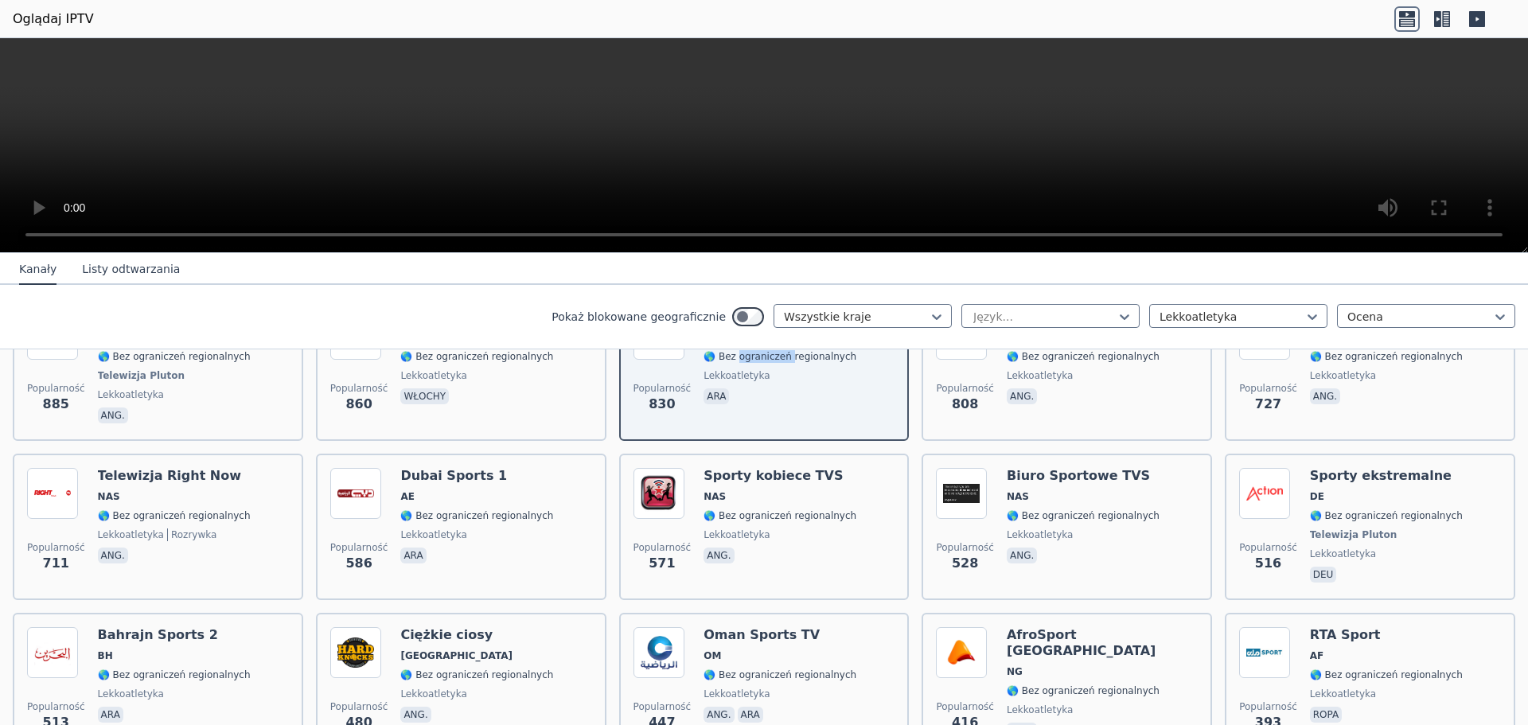
scroll to position [1067, 0]
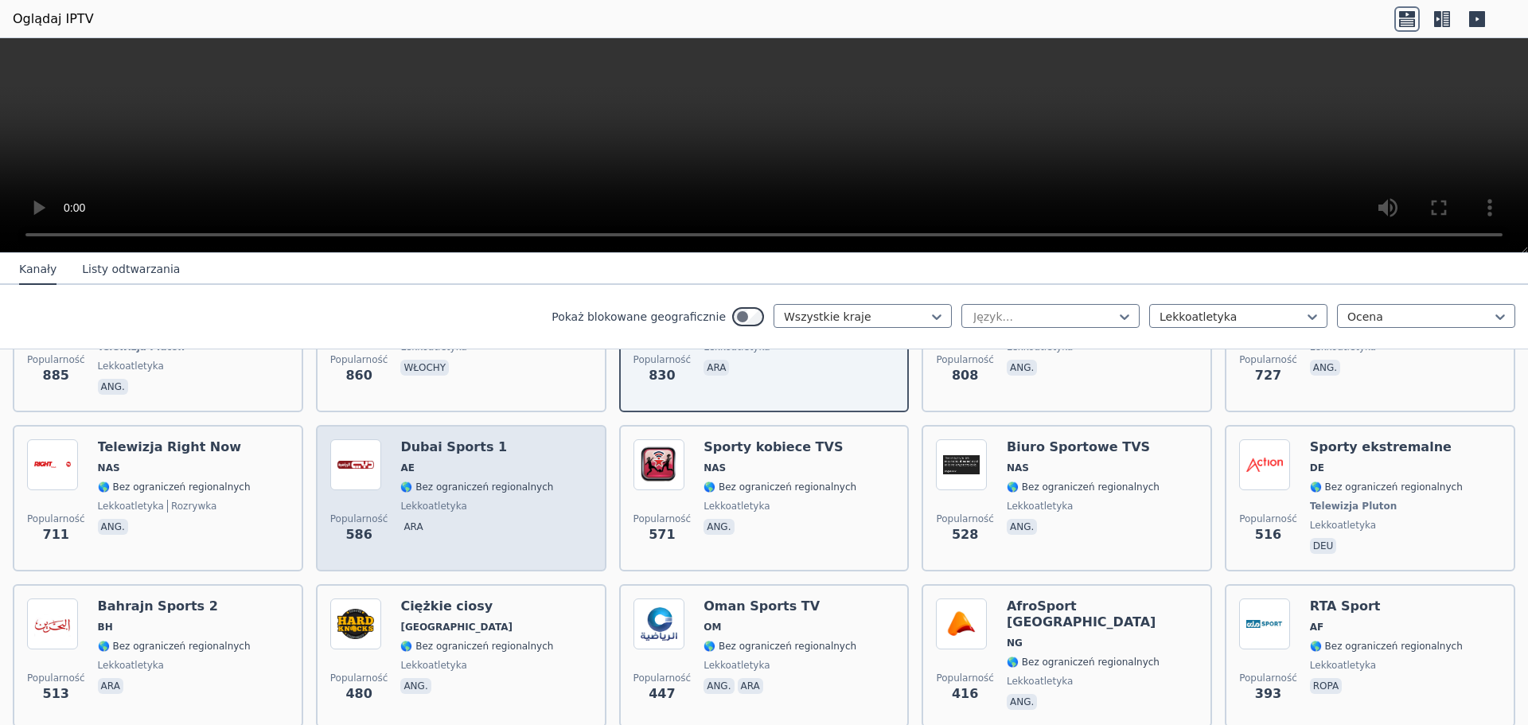
click at [507, 462] on span "AE" at bounding box center [476, 468] width 153 height 13
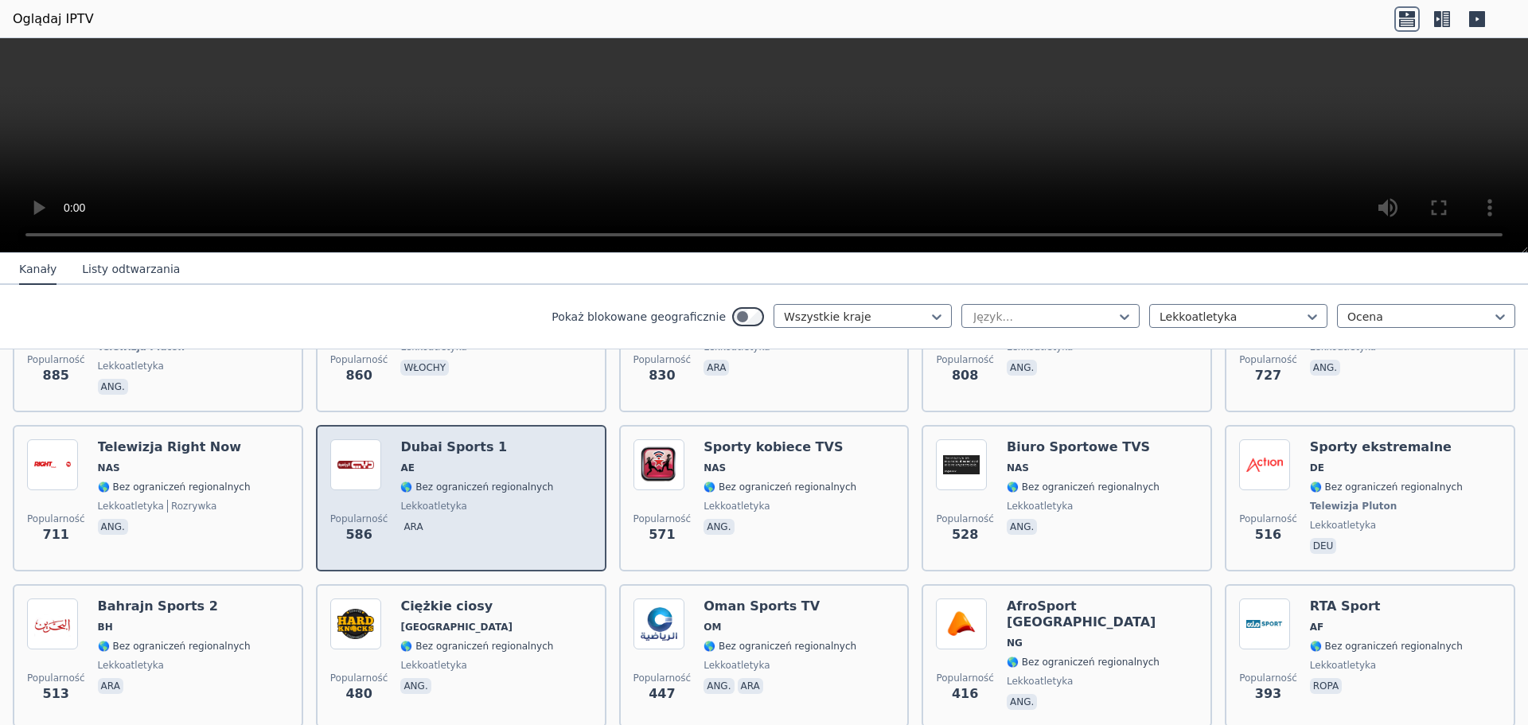
click at [434, 486] on div "Dubai Sports 1 AE 🌎 Bez ograniczeń regionalnych lekkoatletyka ara" at bounding box center [476, 498] width 153 height 118
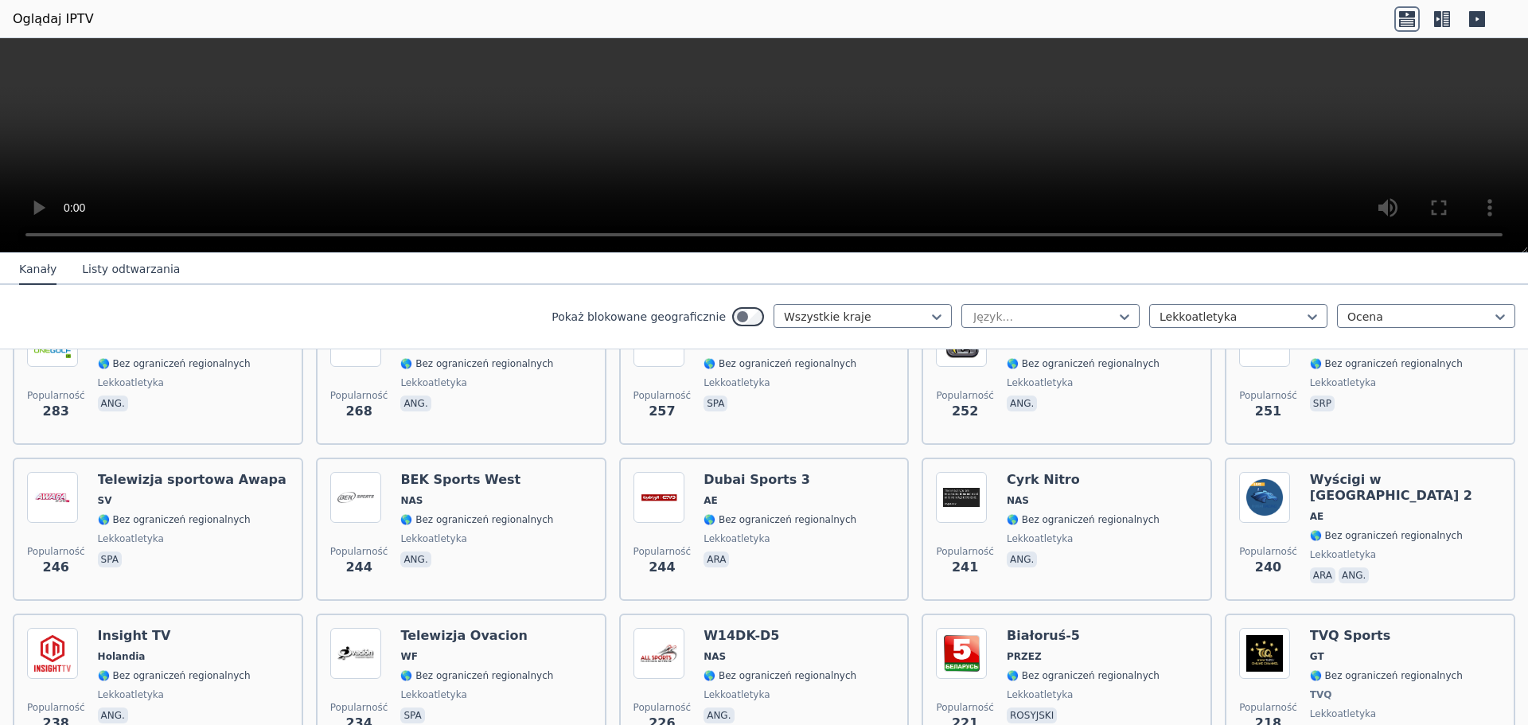
scroll to position [1679, 0]
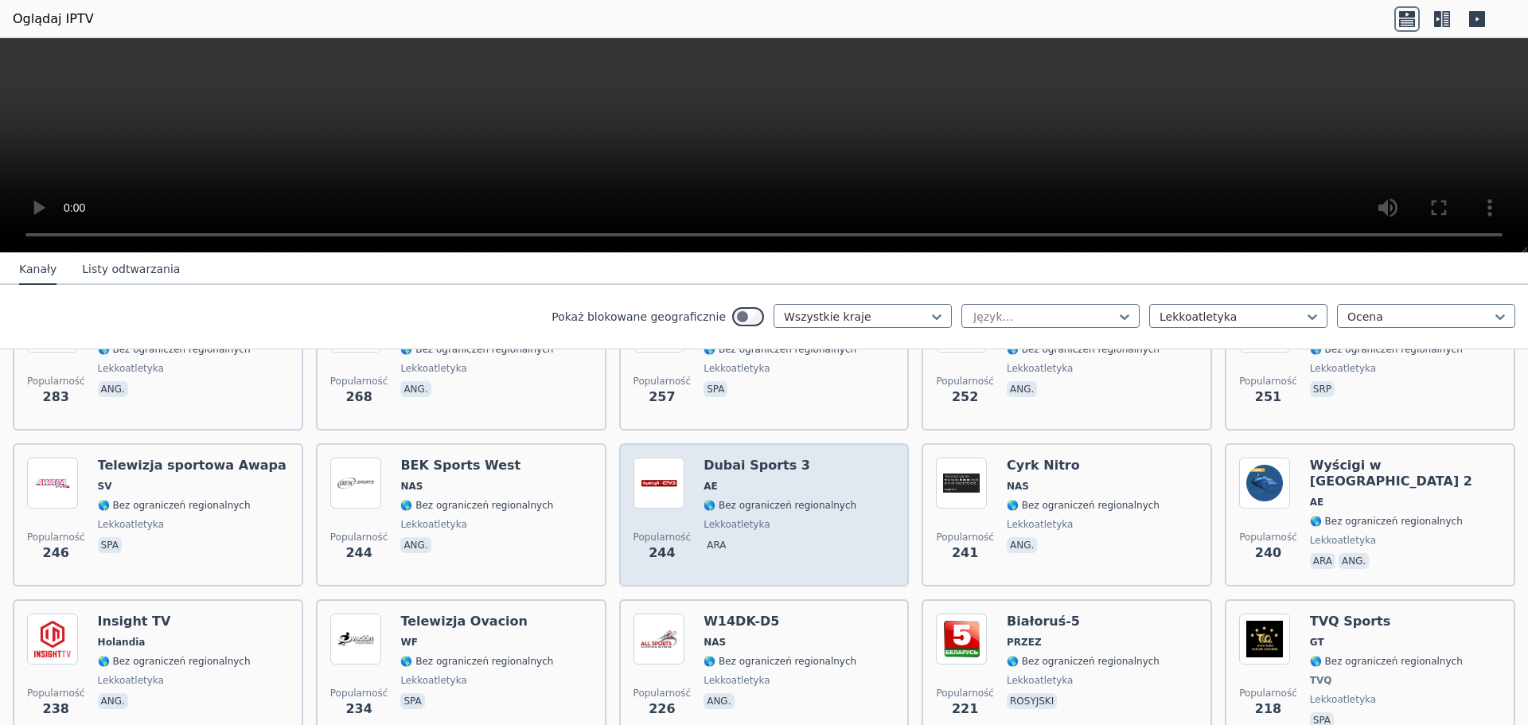
click at [791, 505] on div "Dubai Sports 3 AE 🌎 Bez ograniczeń regionalnych lekkoatletyka ara" at bounding box center [780, 515] width 153 height 115
click at [791, 504] on div "Dubai Sports 3 AE 🌎 Bez ograniczeń regionalnych lekkoatletyka ara" at bounding box center [780, 515] width 153 height 115
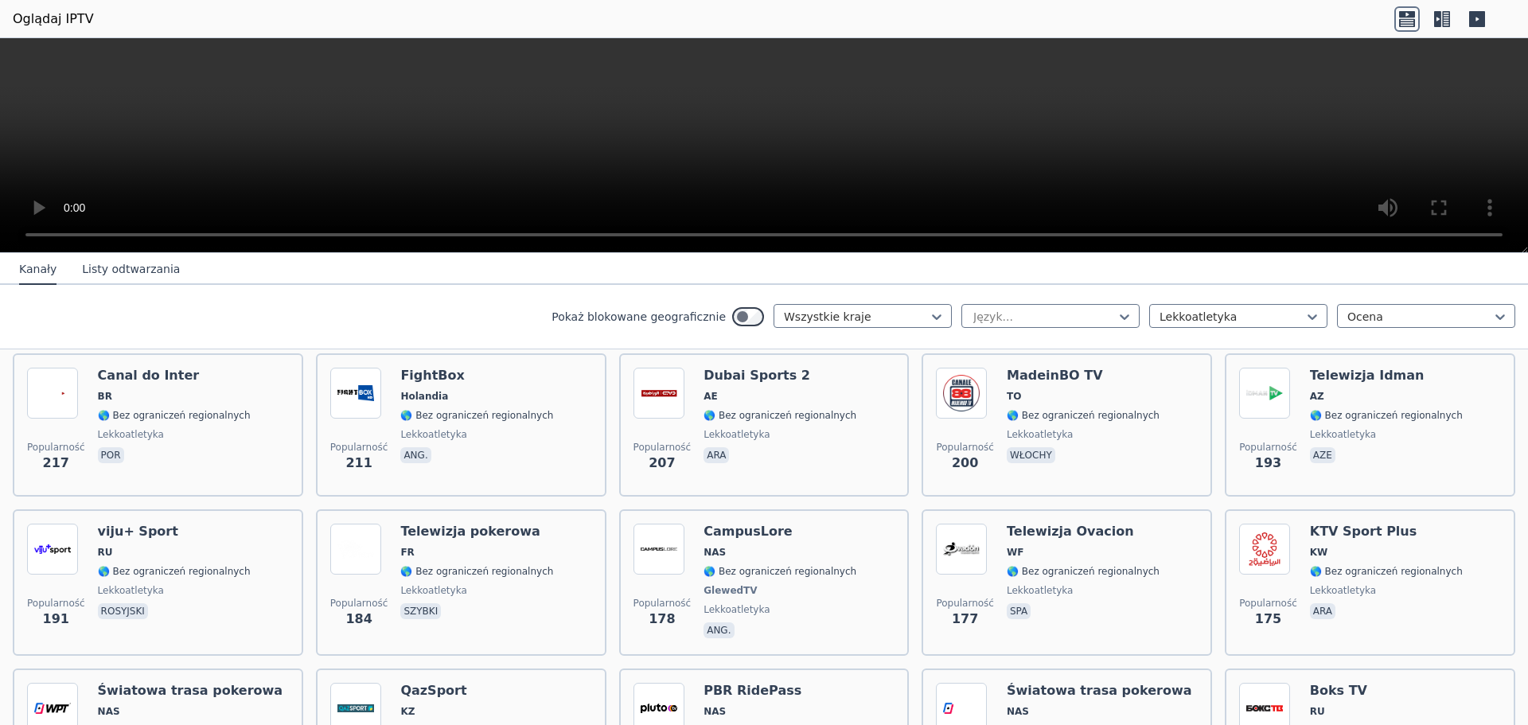
scroll to position [2176, 0]
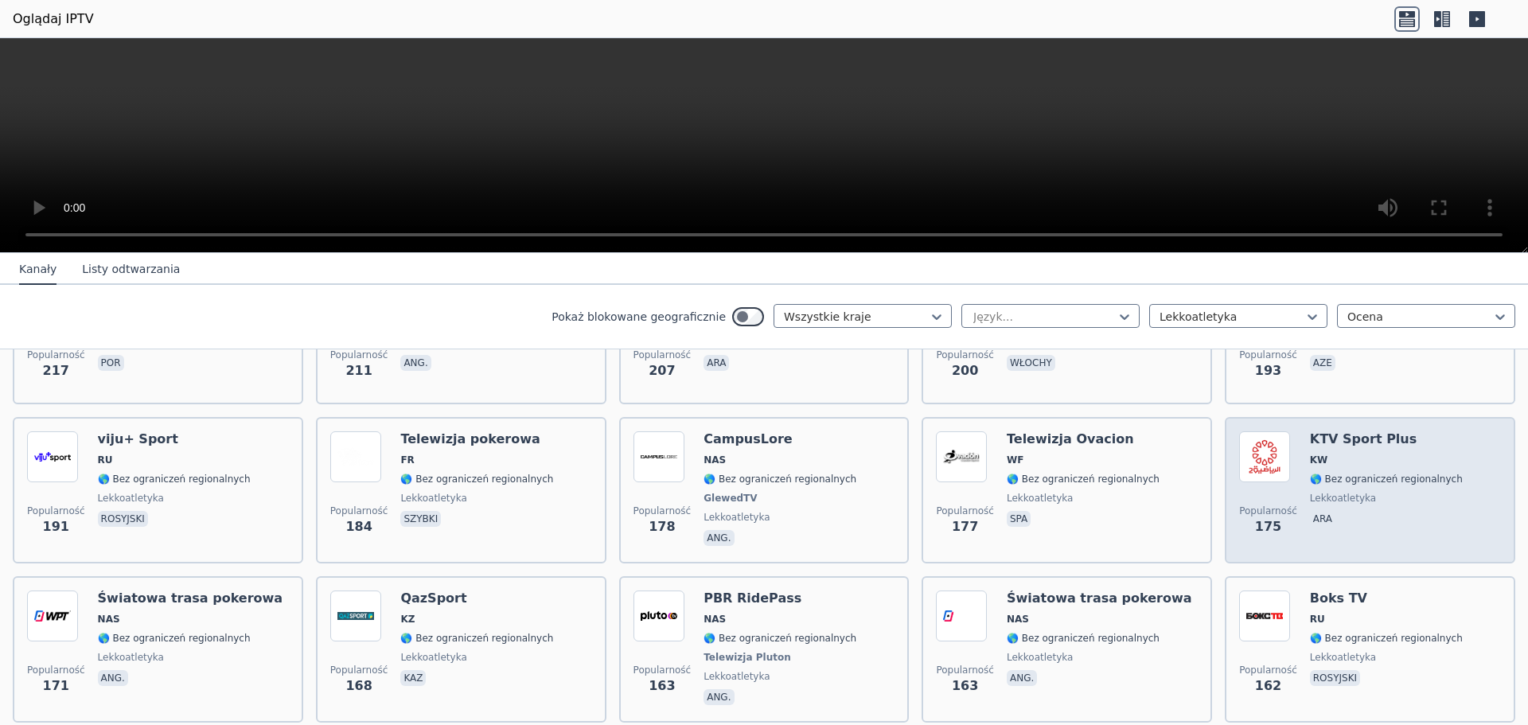
click at [1268, 462] on img at bounding box center [1264, 456] width 51 height 51
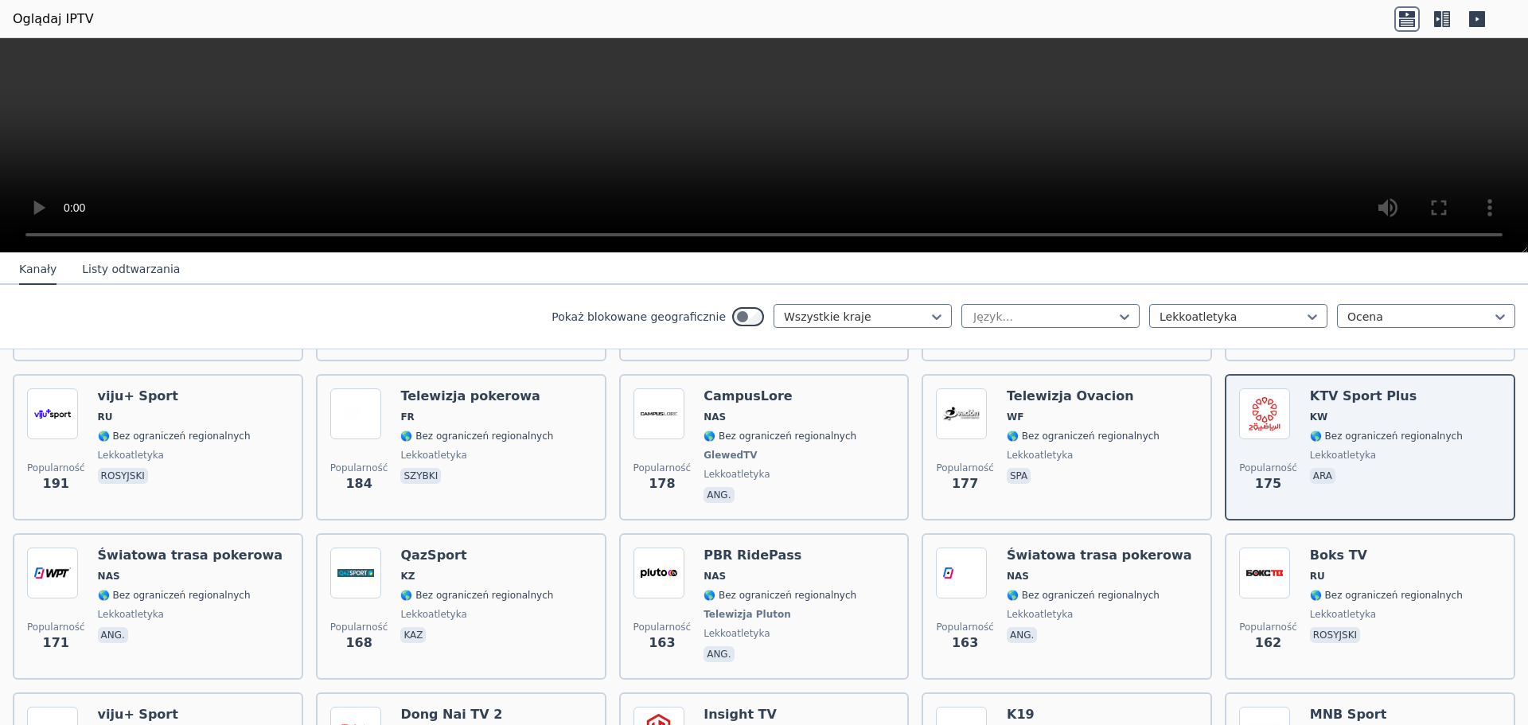
scroll to position [2261, 0]
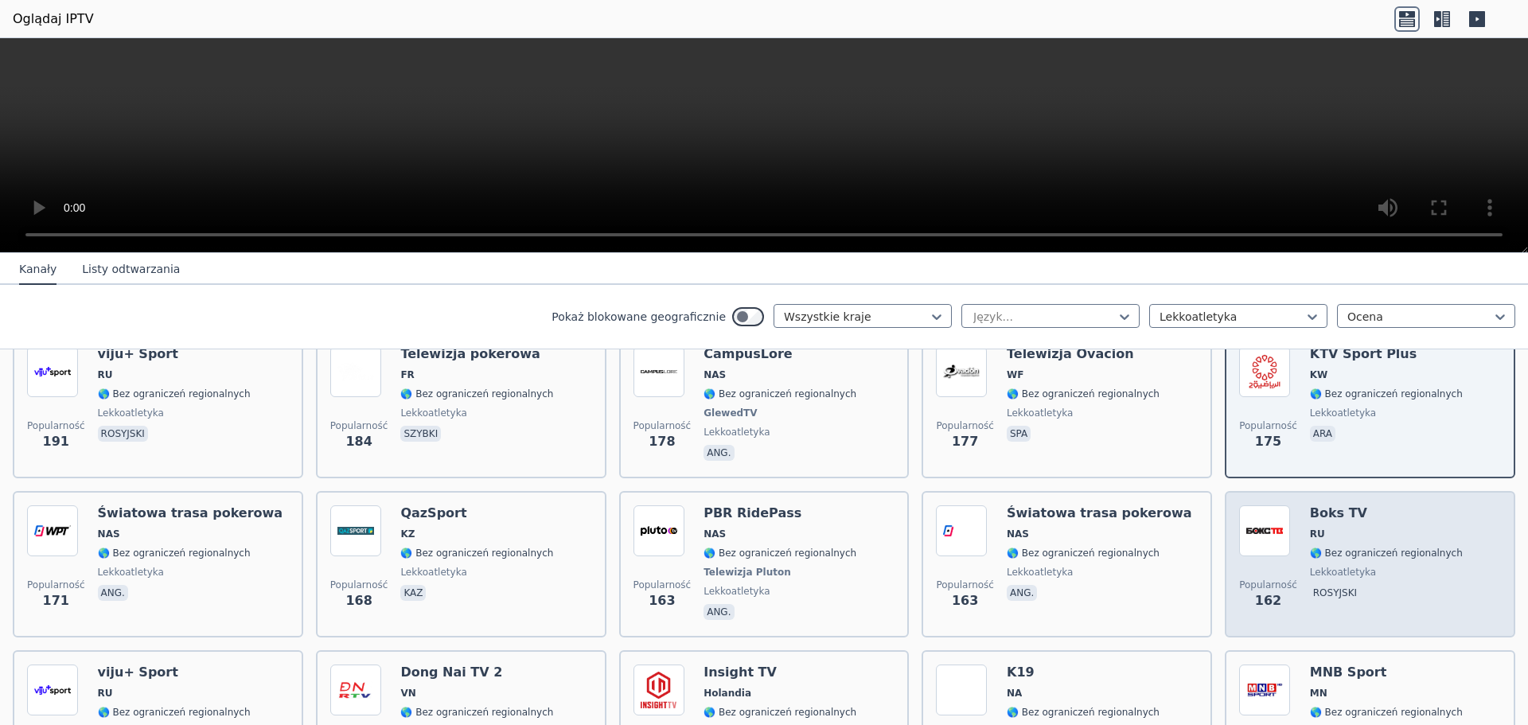
click at [1366, 532] on div "Boks TV RU 🌎 Bez ograniczeń regionalnych lekkoatletyka rosyjski" at bounding box center [1386, 564] width 153 height 118
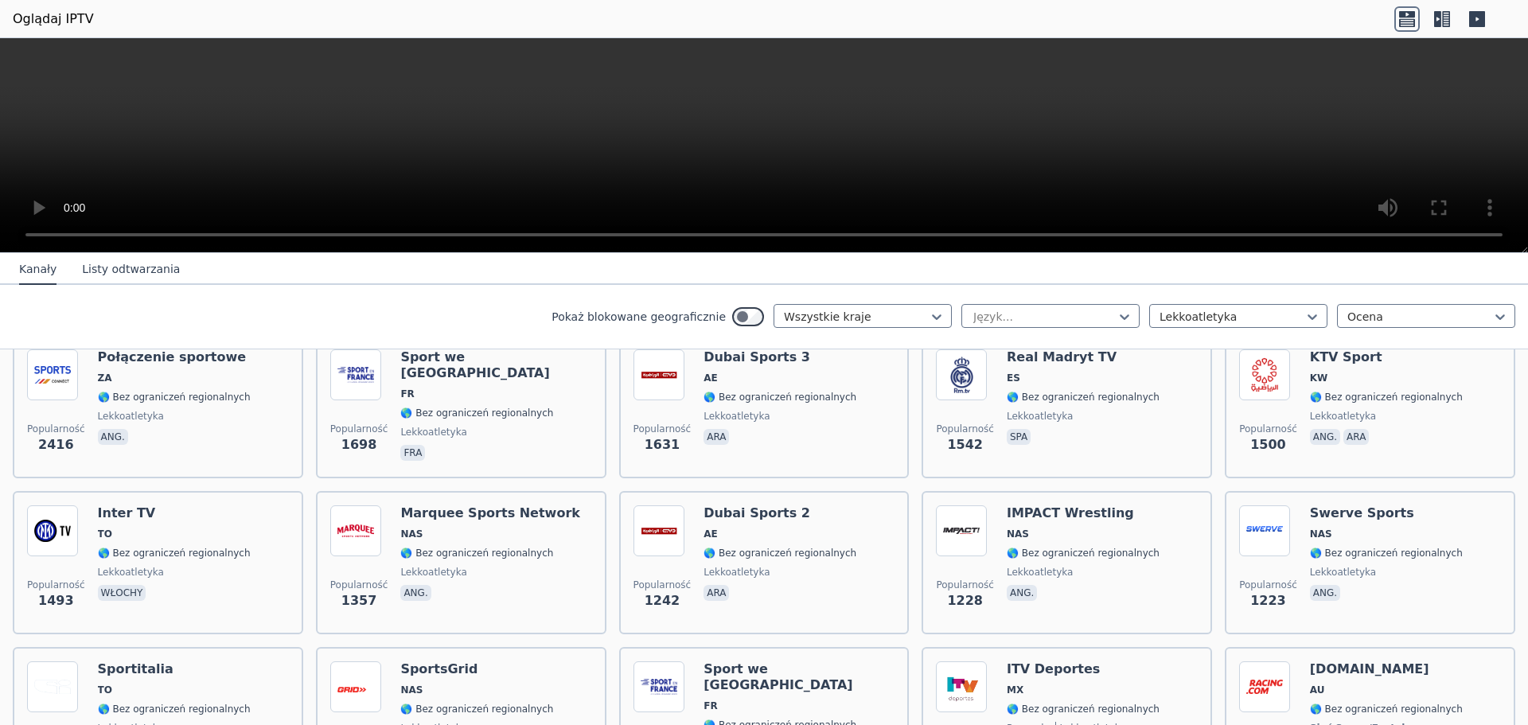
scroll to position [0, 0]
